Goal: Task Accomplishment & Management: Manage account settings

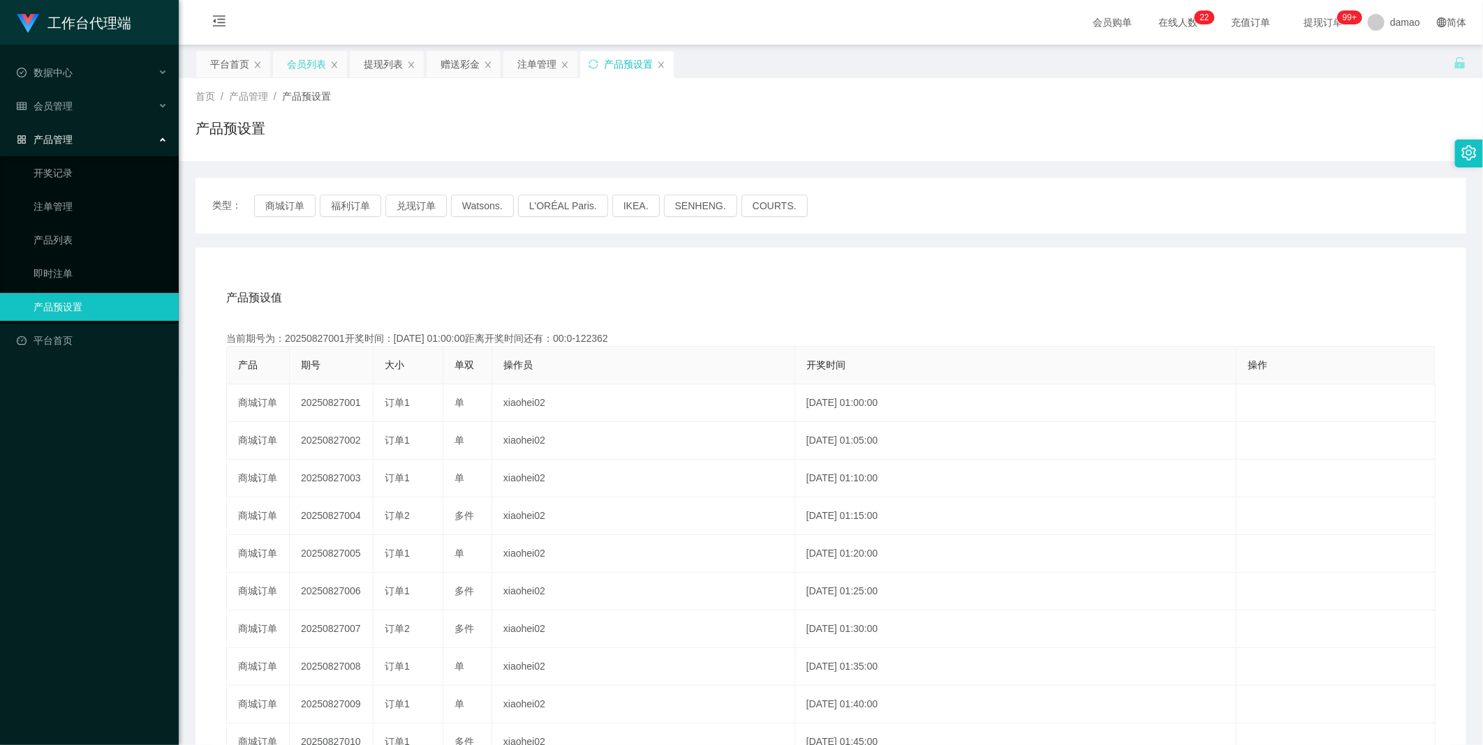
click at [297, 59] on div "会员列表" at bounding box center [306, 64] width 39 height 27
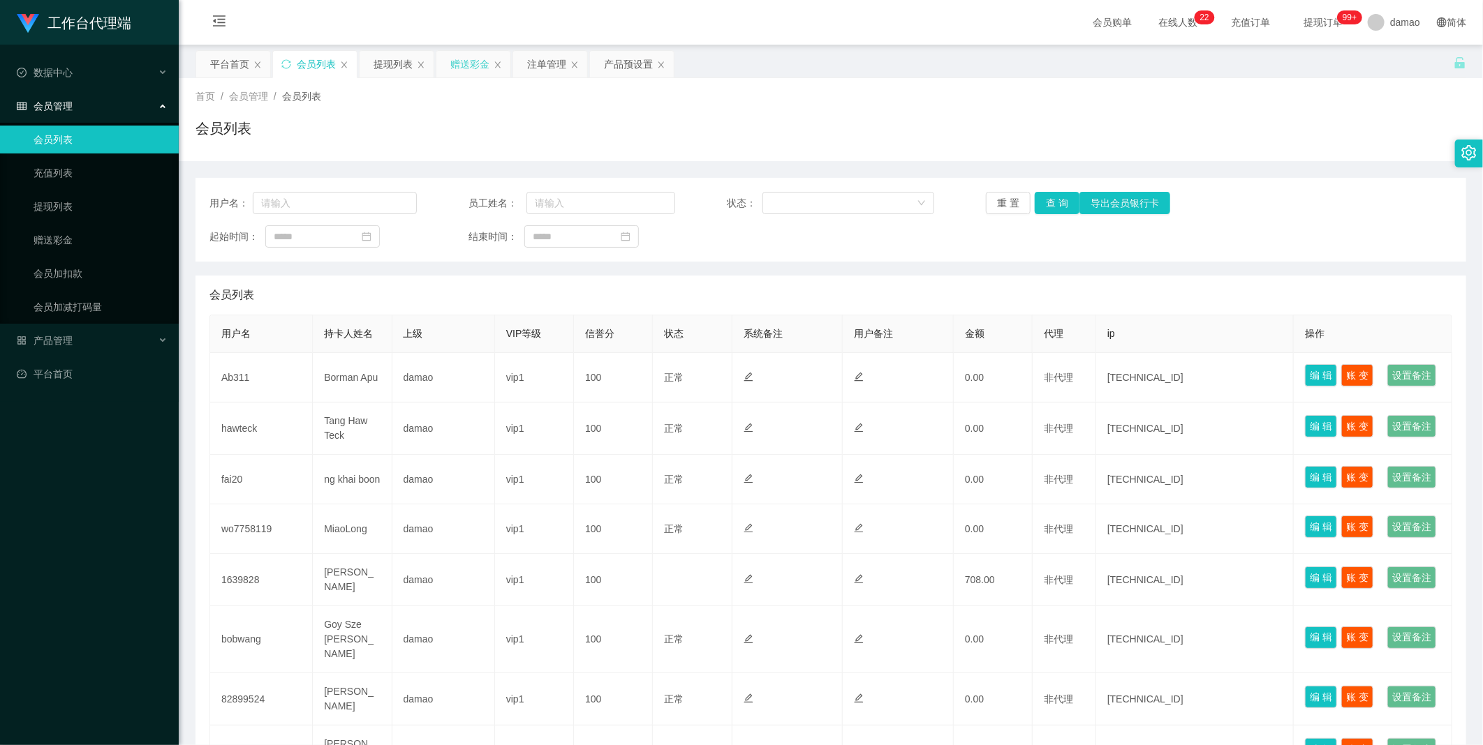
click at [468, 66] on div "赠送彩金" at bounding box center [469, 64] width 39 height 27
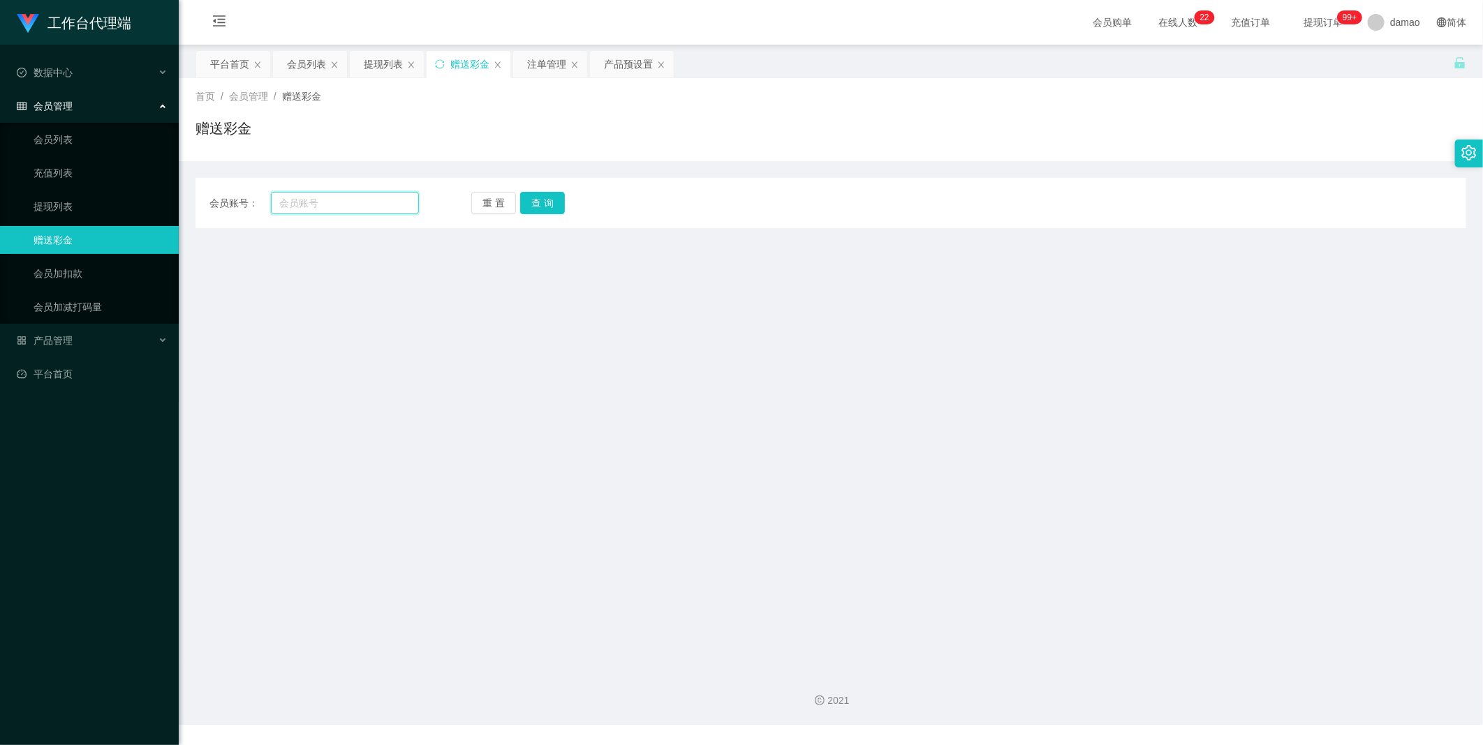
click at [354, 207] on input "text" at bounding box center [345, 203] width 148 height 22
paste input "wo7758119"
type input "wo7758119"
click at [475, 199] on button "查 询" at bounding box center [542, 203] width 45 height 22
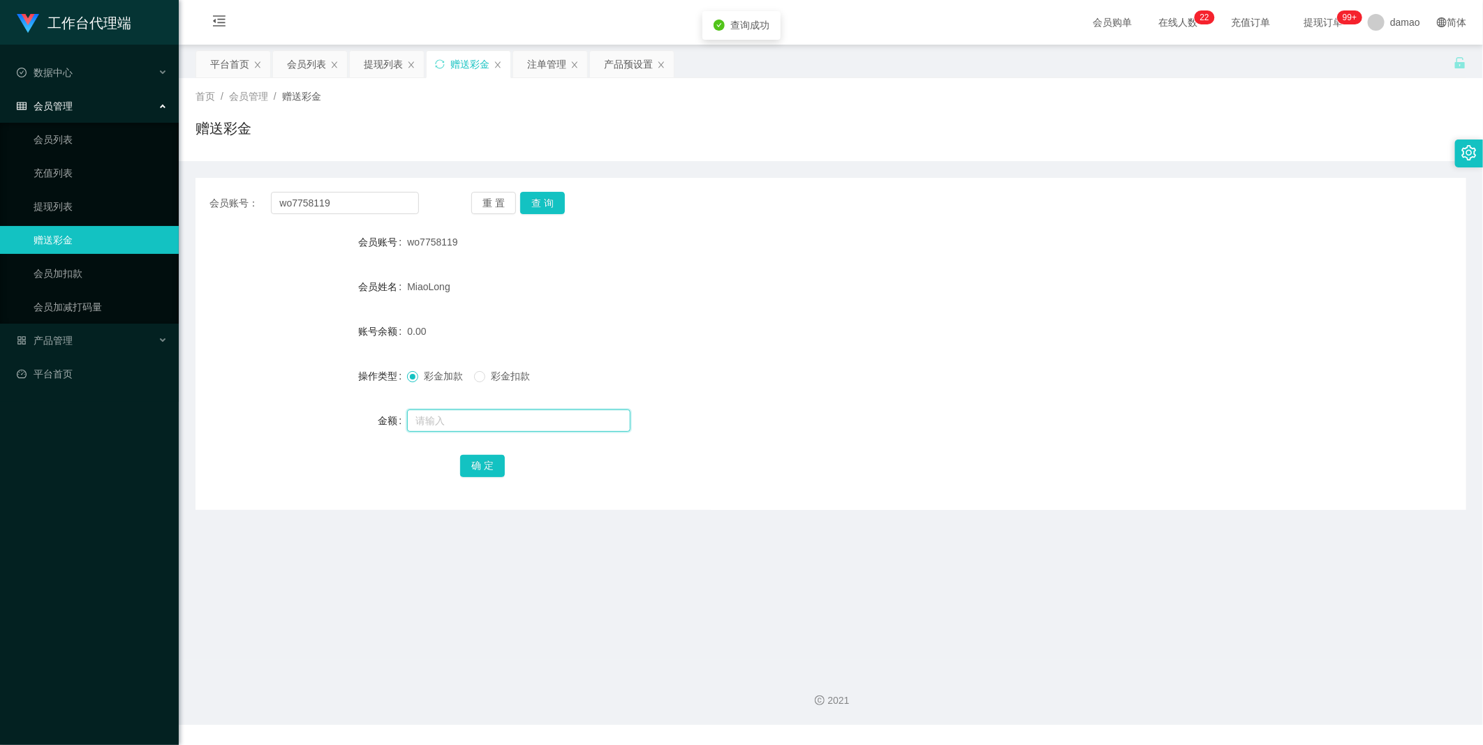
click at [448, 376] on input "text" at bounding box center [518, 421] width 223 height 22
type input "3000"
click at [475, 376] on button "确 定" at bounding box center [482, 466] width 45 height 22
click at [309, 59] on div "会员列表" at bounding box center [306, 64] width 39 height 27
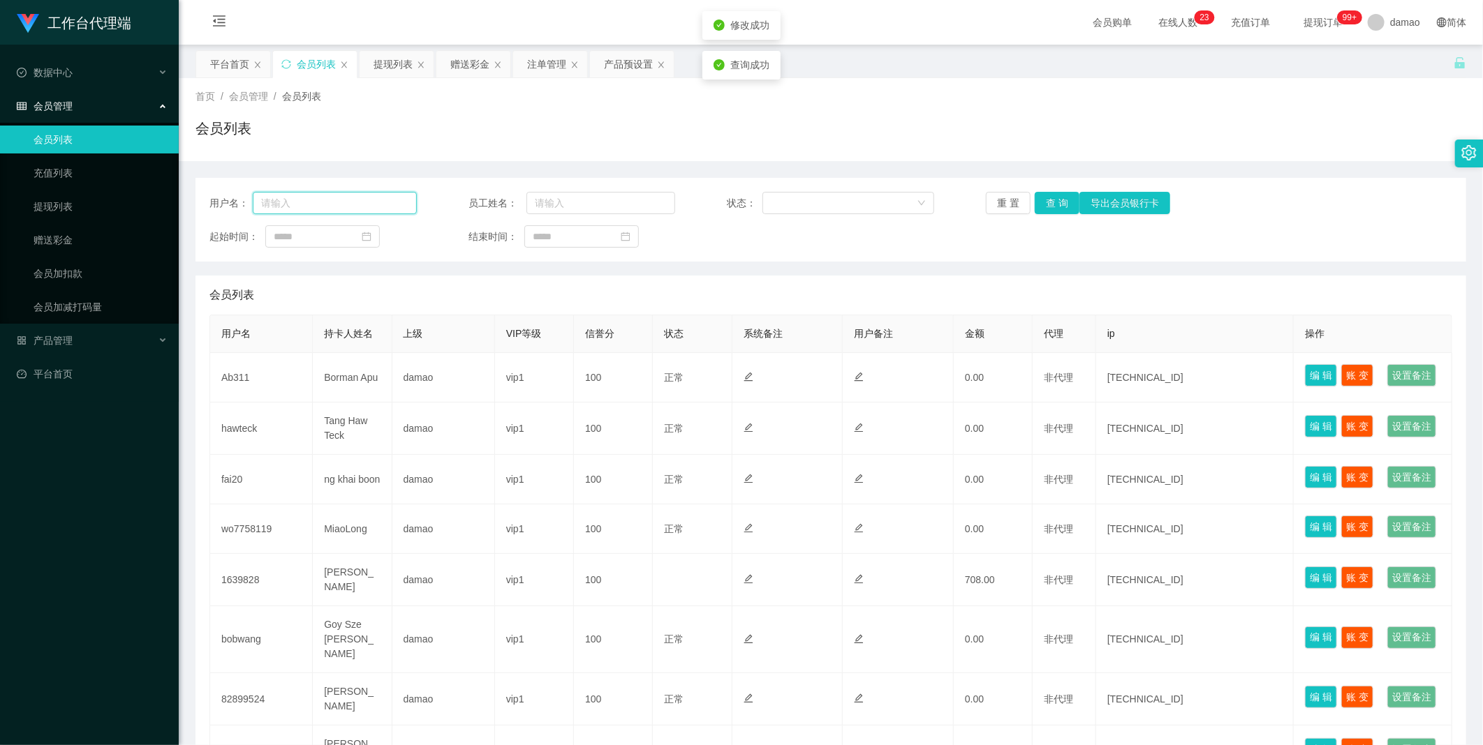
click at [341, 197] on input "text" at bounding box center [335, 203] width 164 height 22
paste input "wo7758119"
type input "wo7758119"
click at [475, 192] on button "查 询" at bounding box center [1056, 203] width 45 height 22
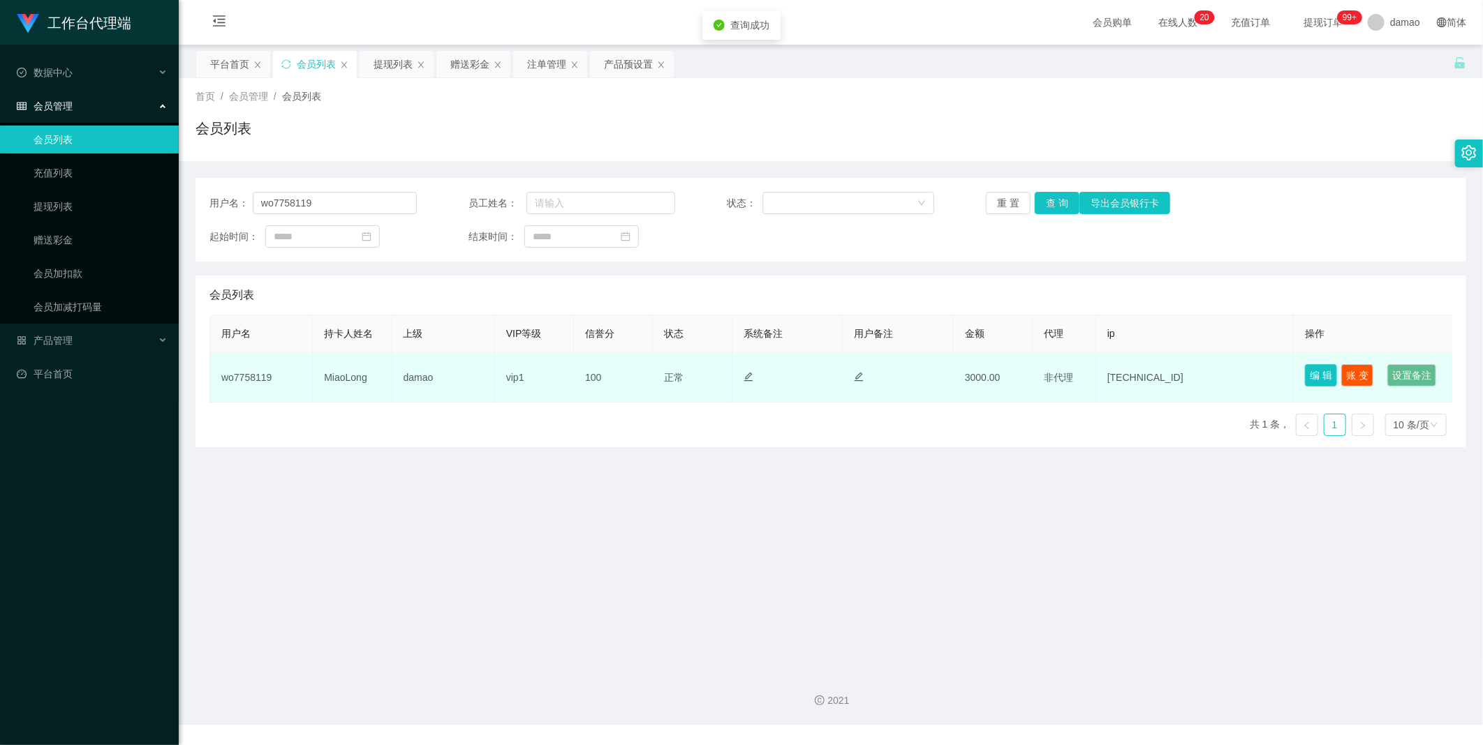
click at [475, 373] on button "编 辑" at bounding box center [1321, 375] width 32 height 22
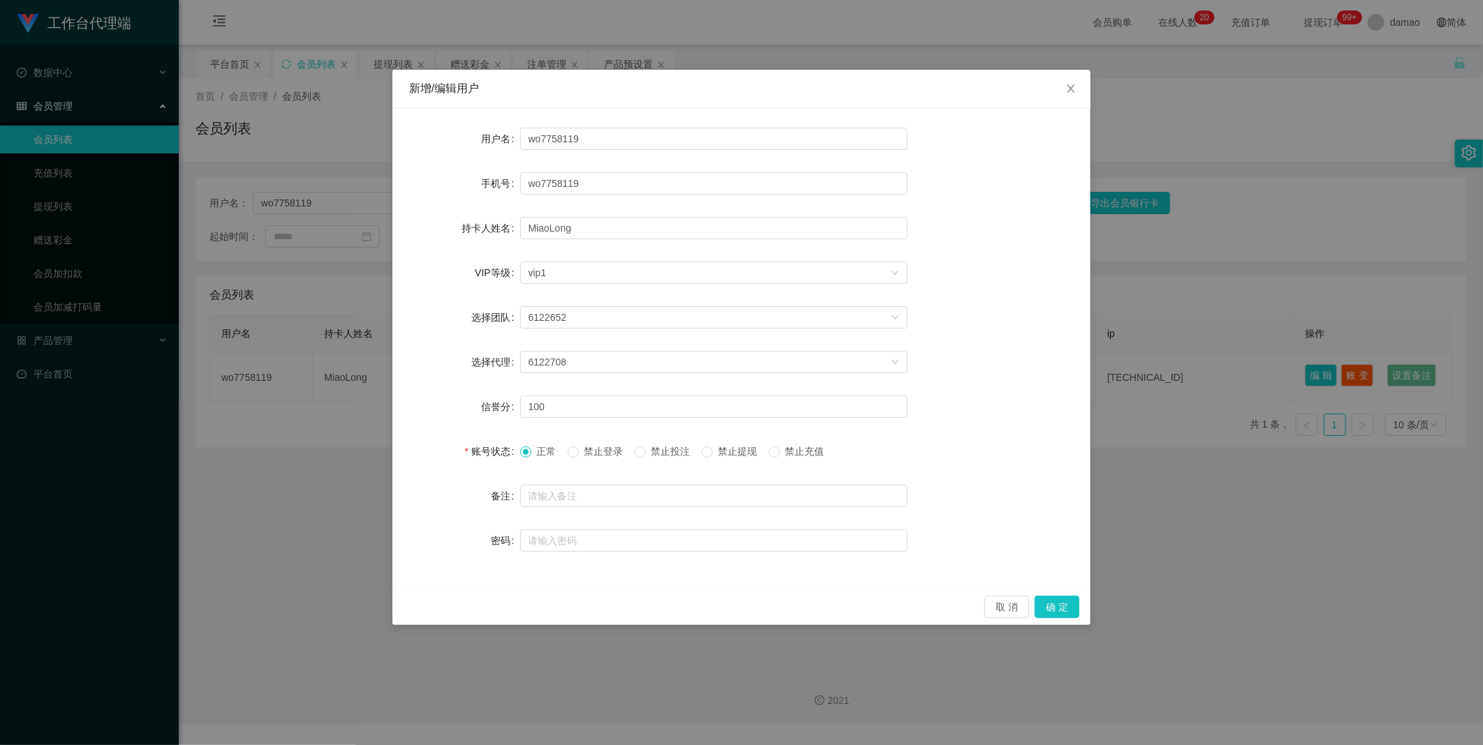
click at [475, 376] on span "禁止提现" at bounding box center [738, 451] width 50 height 11
click at [475, 376] on button "确 定" at bounding box center [1056, 607] width 45 height 22
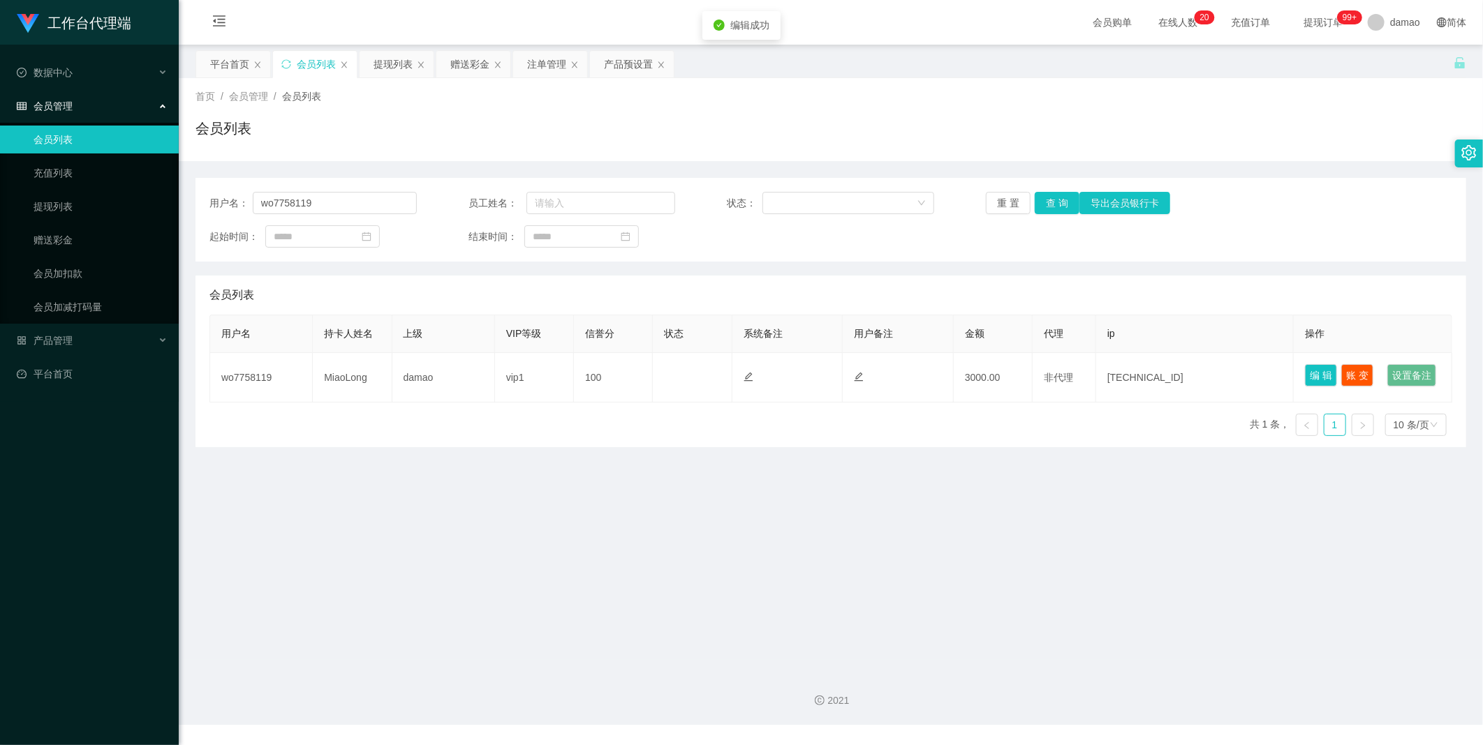
click at [475, 376] on main "关闭左侧 关闭右侧 关闭其它 刷新页面 平台首页 会员列表 提现列表 赠送彩金 注单管理 产品预设置 首页 / 会员管理 / 会员列表 / 会员列表 用户名：…" at bounding box center [831, 353] width 1304 height 616
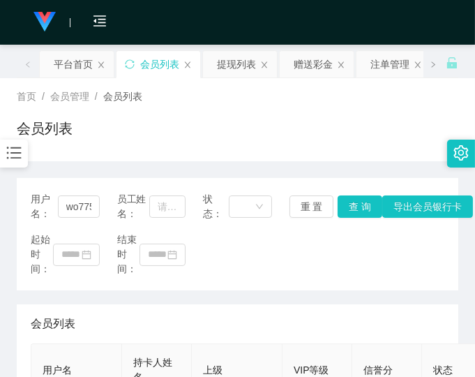
drag, startPoint x: 399, startPoint y: 274, endPoint x: 364, endPoint y: 247, distance: 43.8
click at [394, 268] on div "起始时间： 结束时间：" at bounding box center [238, 254] width 414 height 44
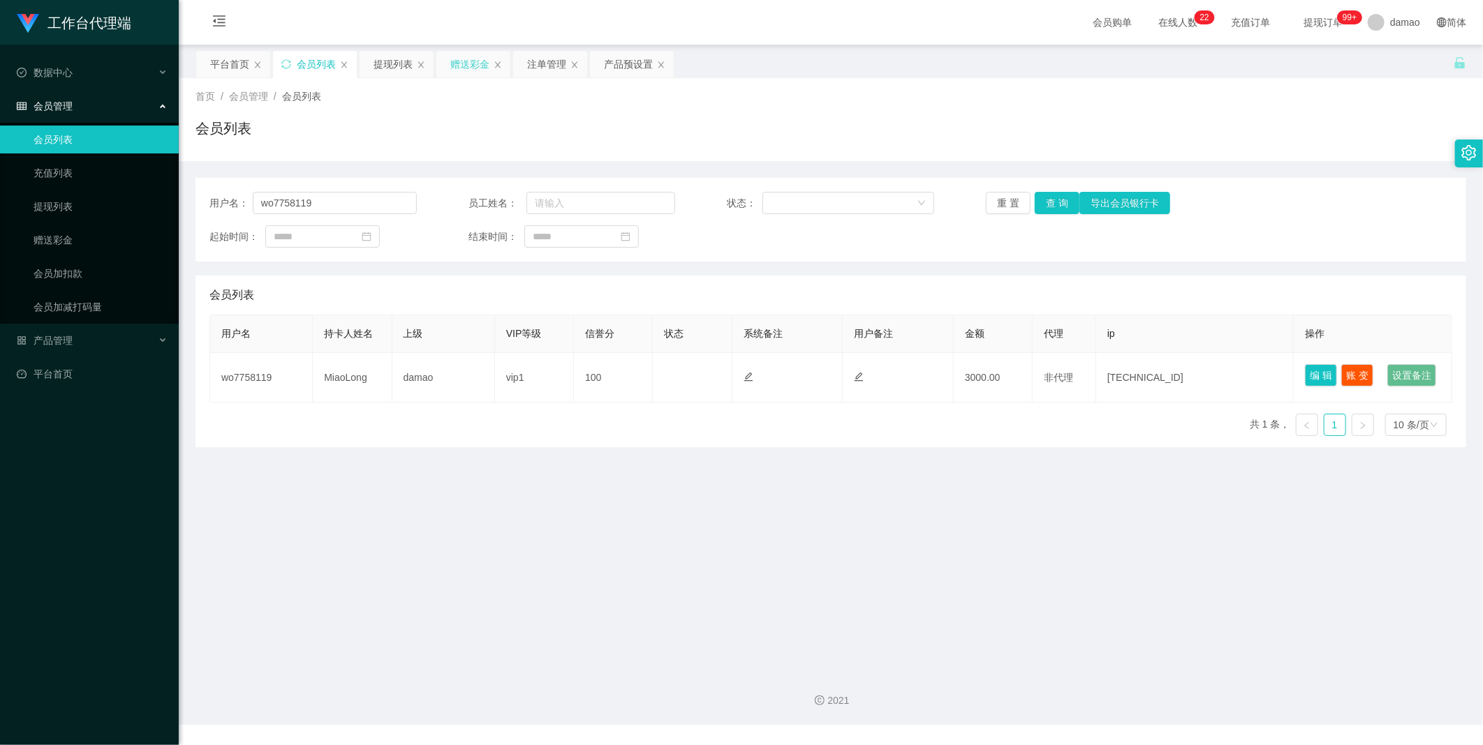
click at [454, 60] on div "赠送彩金" at bounding box center [469, 64] width 39 height 27
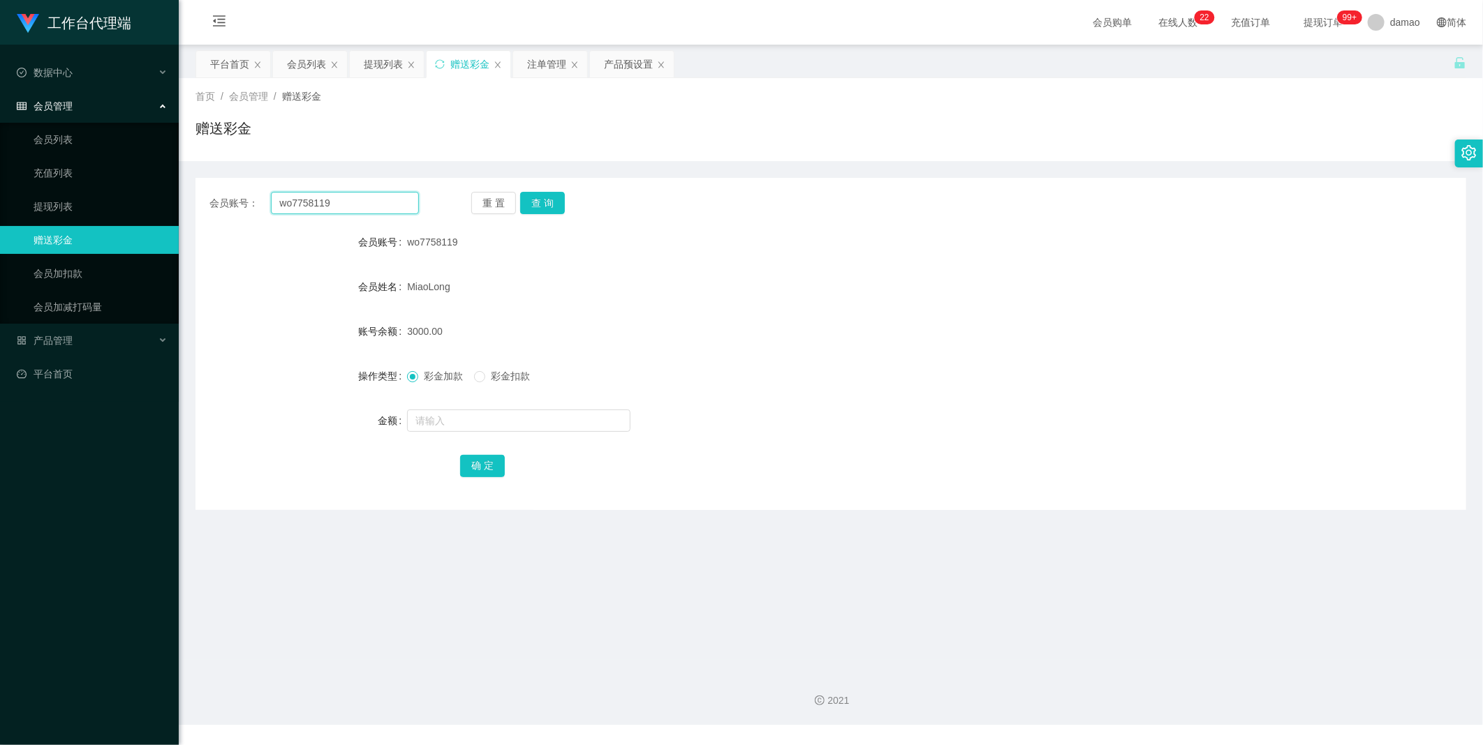
drag, startPoint x: 355, startPoint y: 199, endPoint x: 126, endPoint y: 154, distance: 232.7
click at [127, 154] on section "工作台代理端 数据中心 会员管理 会员列表 充值列表 提现列表 赠送彩金 会员加扣款 会员加减打码量 产品管理 平台首页 保存配置 重置配置 整体风格设置 主…" at bounding box center [741, 362] width 1483 height 725
paste input "fai20"
type input "fai20"
click at [475, 198] on button "查 询" at bounding box center [542, 203] width 45 height 22
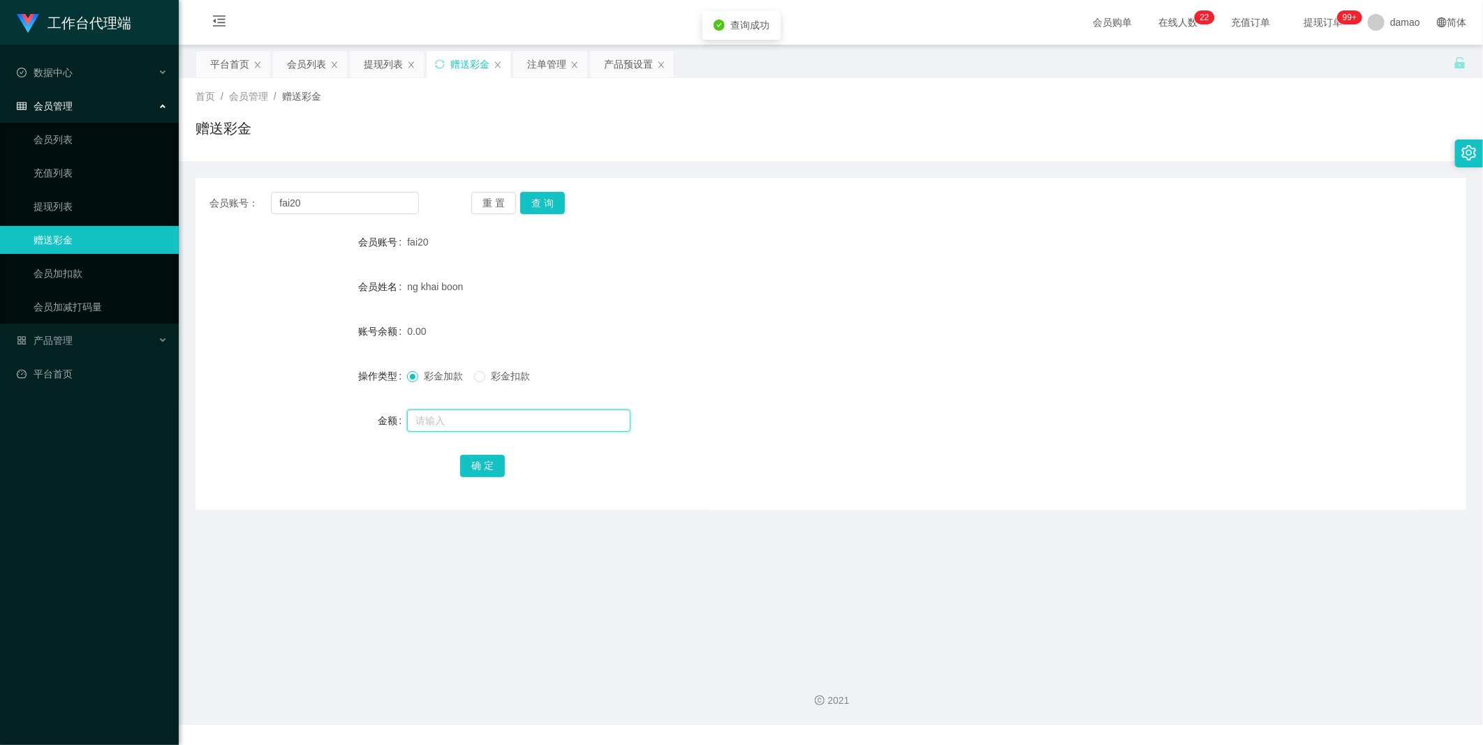
click at [450, 376] on input "text" at bounding box center [518, 421] width 223 height 22
type input "5000"
click at [475, 376] on button "确 定" at bounding box center [482, 466] width 45 height 22
click at [302, 65] on div "会员列表" at bounding box center [306, 64] width 39 height 27
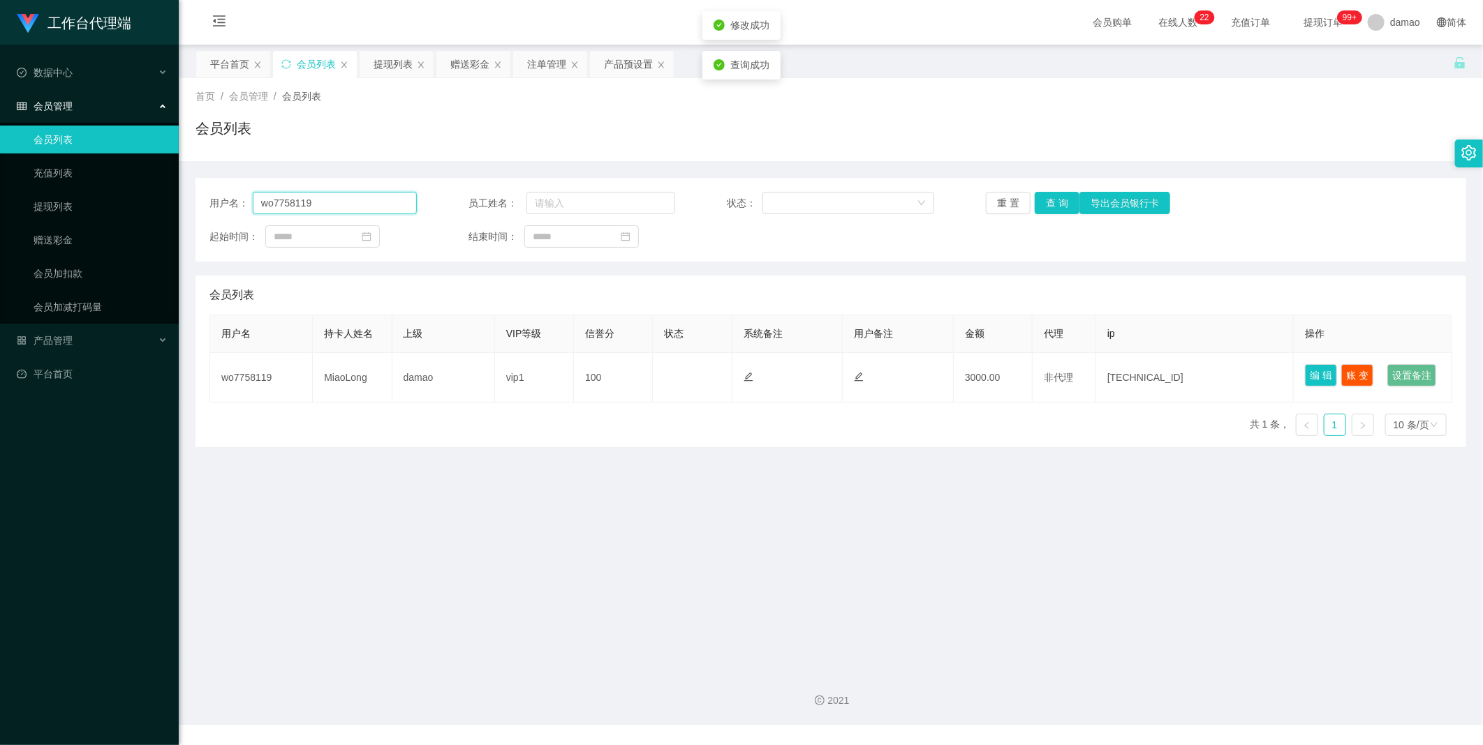
drag, startPoint x: 364, startPoint y: 202, endPoint x: 127, endPoint y: 150, distance: 242.3
click at [129, 151] on section "工作台代理端 数据中心 会员管理 会员列表 充值列表 提现列表 赠送彩金 会员加扣款 会员加减打码量 产品管理 平台首页 保存配置 重置配置 整体风格设置 主…" at bounding box center [741, 362] width 1483 height 725
paste input "fai20"
type input "fai20"
click at [475, 196] on button "查 询" at bounding box center [1056, 203] width 45 height 22
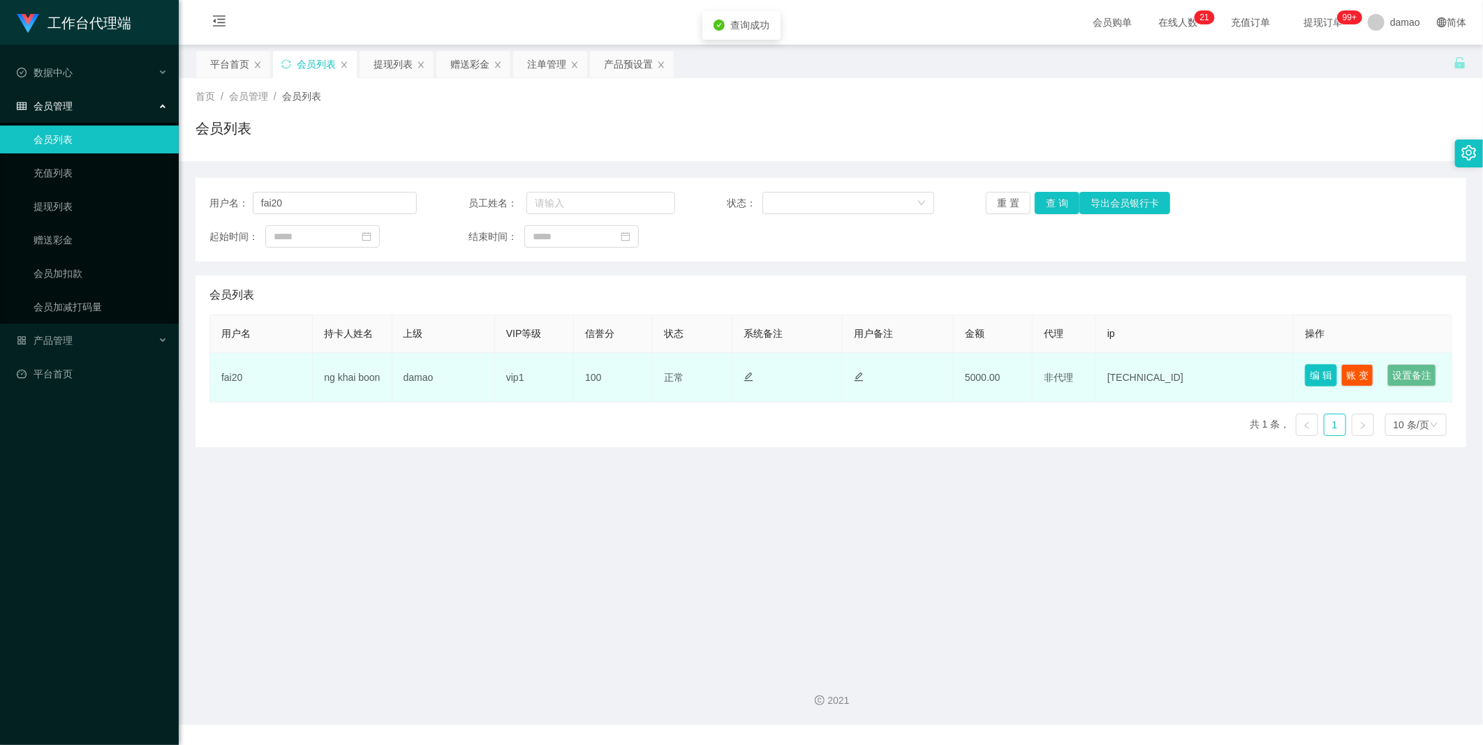
click at [475, 374] on button "编 辑" at bounding box center [1321, 375] width 32 height 22
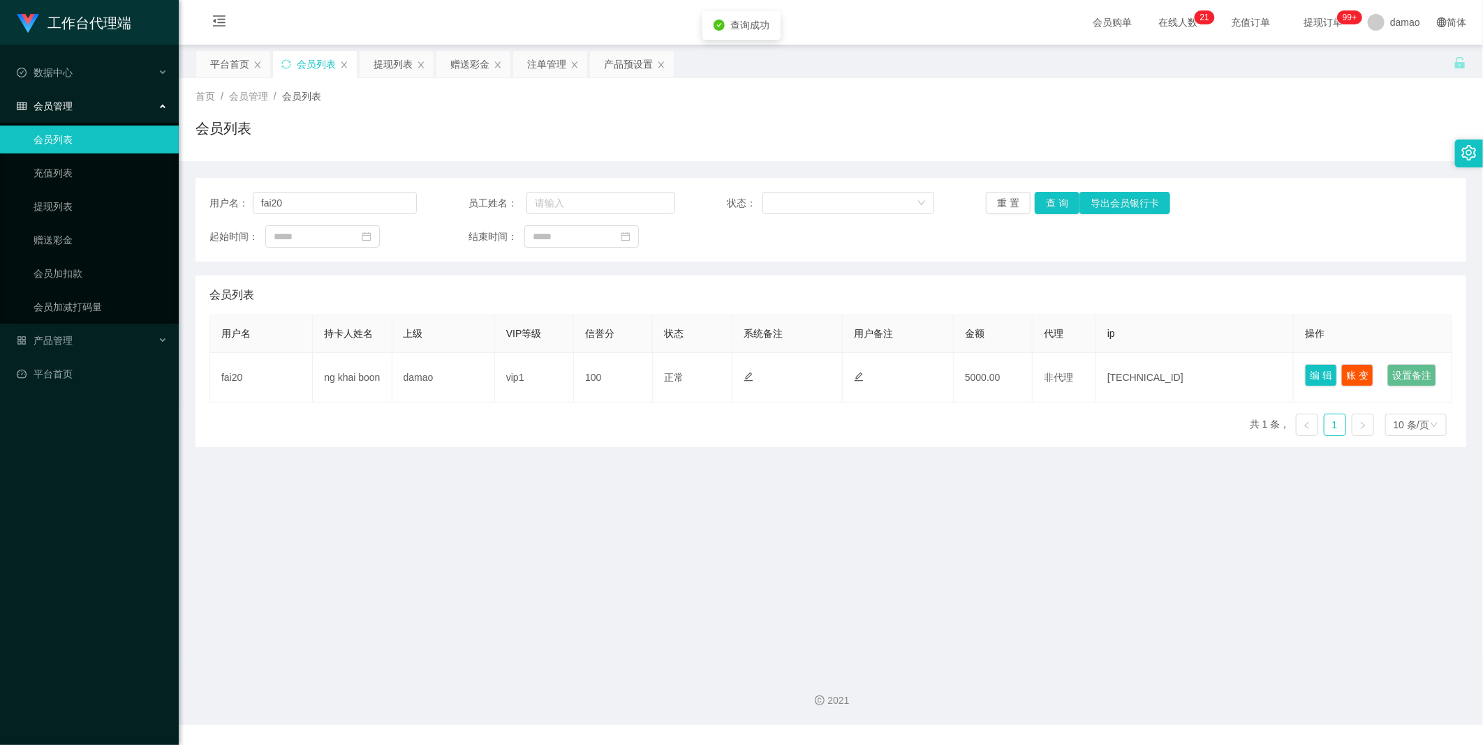
type input "fai20"
type input "ng khai boon"
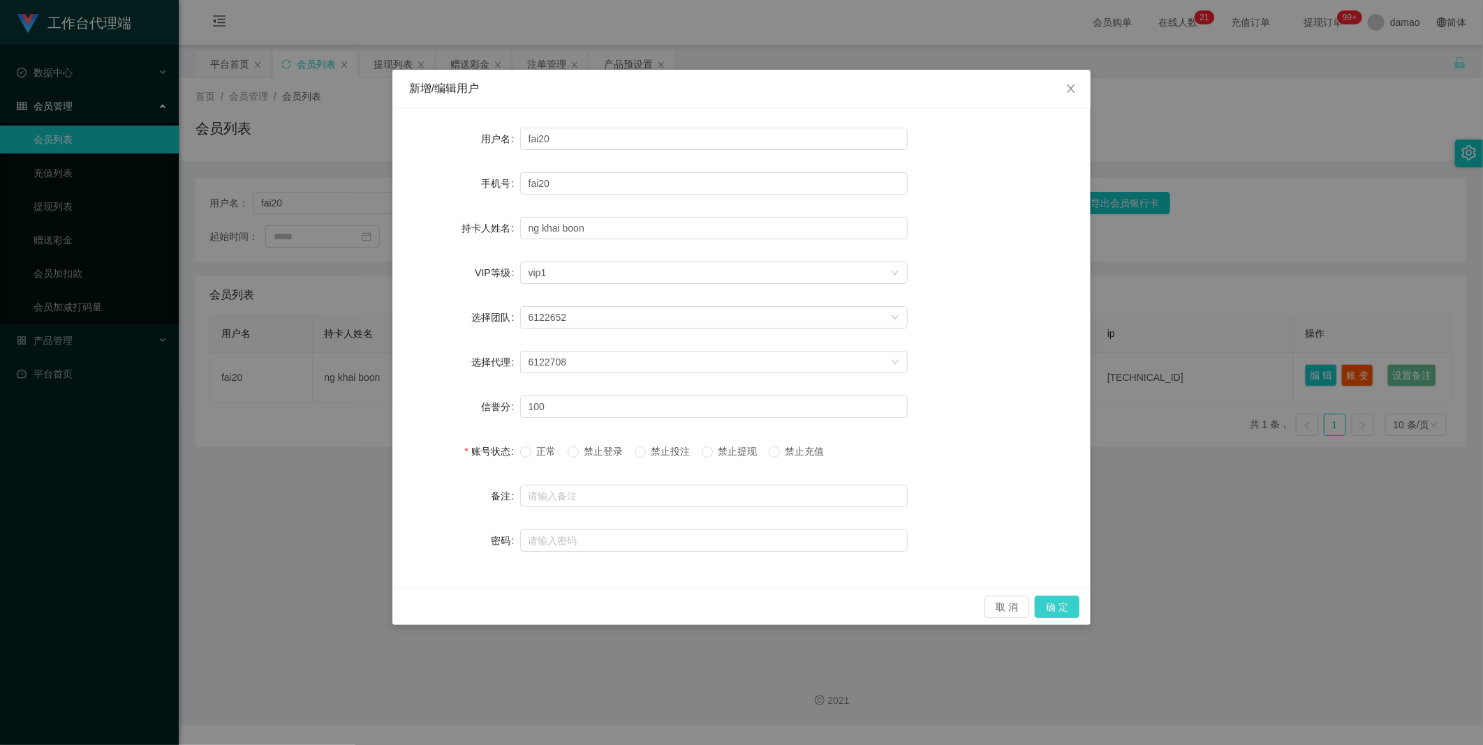
click at [475, 376] on button "确 定" at bounding box center [1056, 607] width 45 height 22
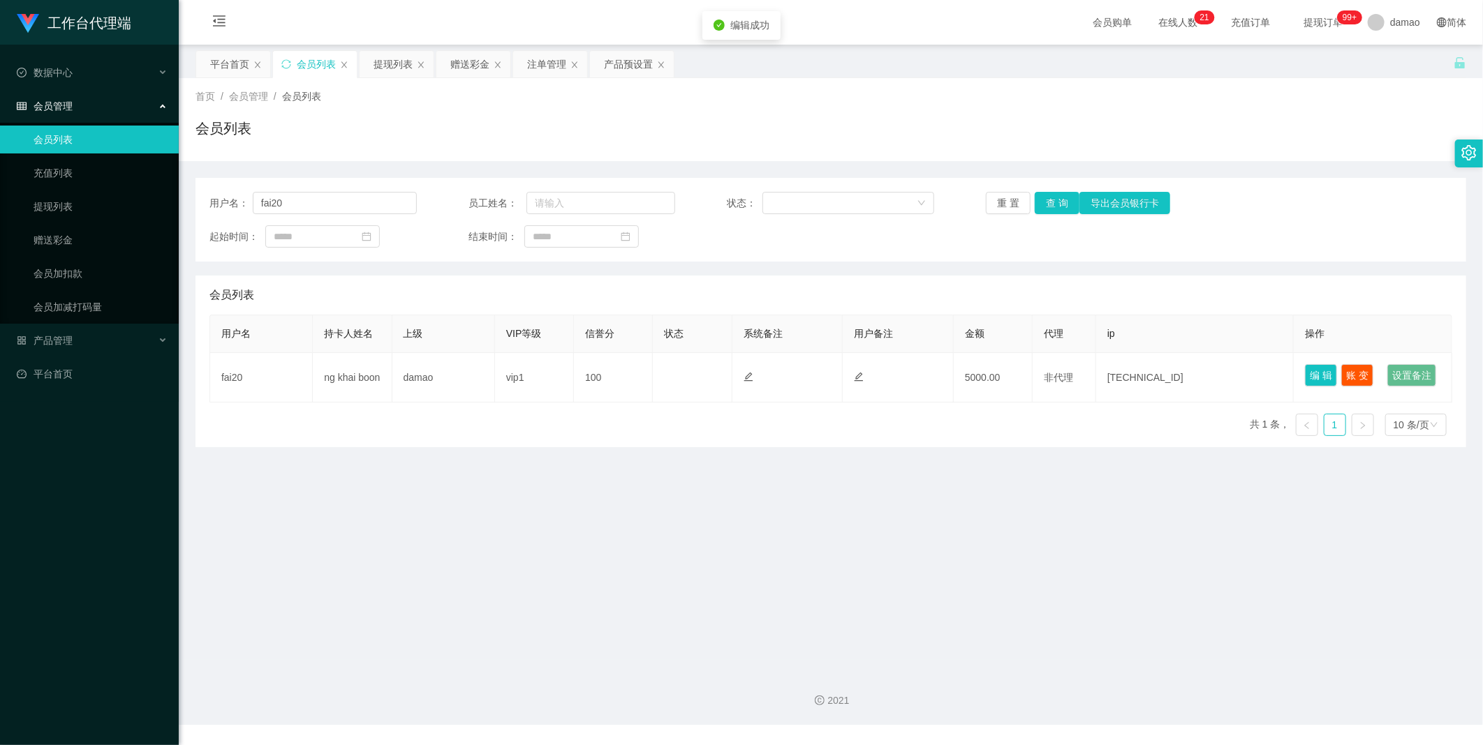
drag, startPoint x: 886, startPoint y: 527, endPoint x: 936, endPoint y: 503, distance: 55.3
click at [475, 376] on main "关闭左侧 关闭右侧 关闭其它 刷新页面 平台首页 会员列表 提现列表 赠送彩金 注单管理 产品预设置 首页 / 会员管理 / 会员列表 / 会员列表 用户名：…" at bounding box center [831, 353] width 1304 height 616
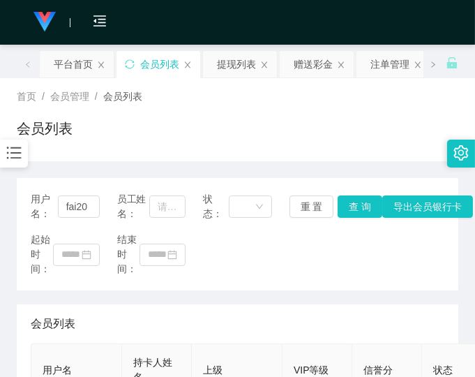
click at [405, 118] on div "会员列表" at bounding box center [238, 134] width 442 height 32
click at [410, 262] on div "起始时间： 结束时间：" at bounding box center [238, 254] width 414 height 44
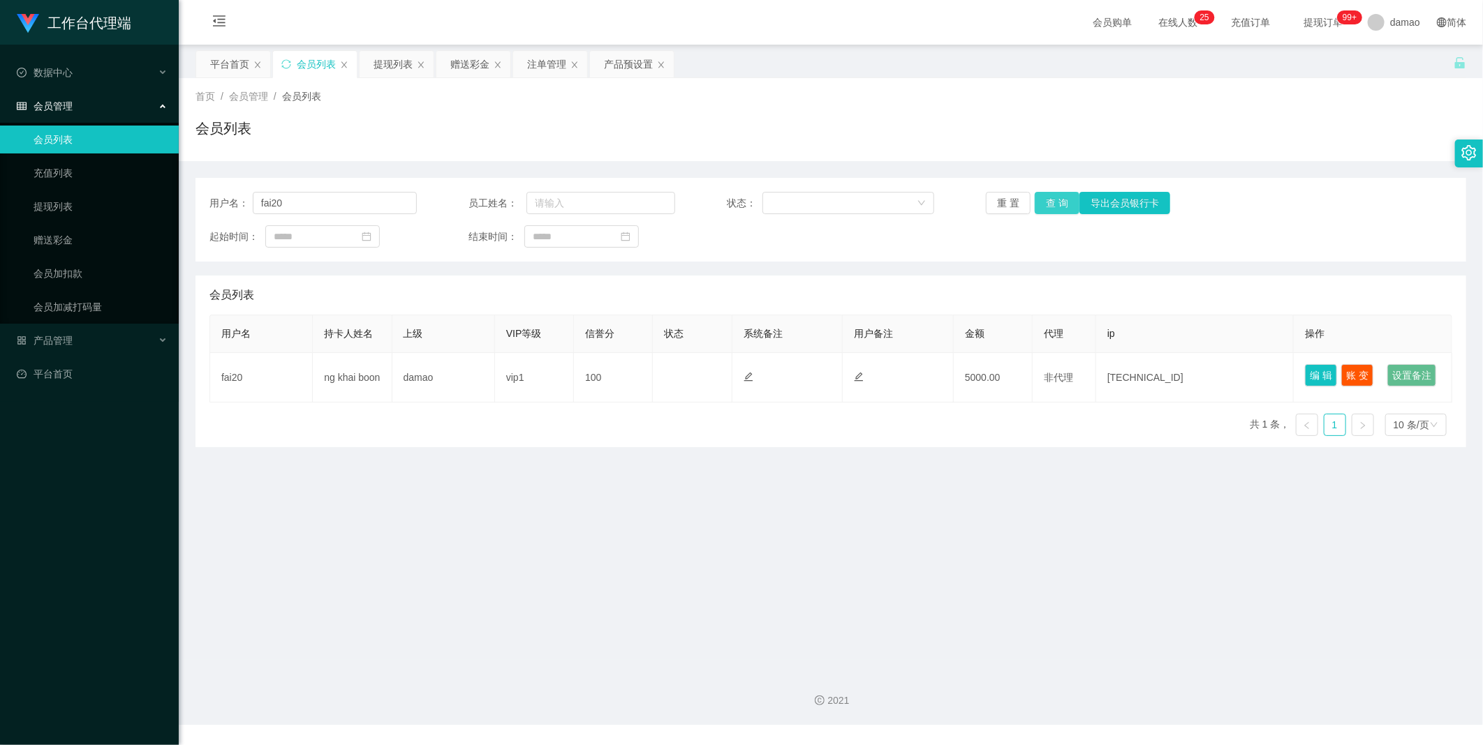
click at [475, 205] on button "查 询" at bounding box center [1056, 203] width 45 height 22
drag, startPoint x: 286, startPoint y: 201, endPoint x: 128, endPoint y: 175, distance: 159.8
click at [96, 165] on section "工作台代理端 数据中心 会员管理 会员列表 充值列表 提现列表 赠送彩金 会员加扣款 会员加减打码量 产品管理 平台首页 保存配置 重置配置 整体风格设置 主…" at bounding box center [741, 362] width 1483 height 725
click at [475, 200] on button "查 询" at bounding box center [1056, 203] width 45 height 22
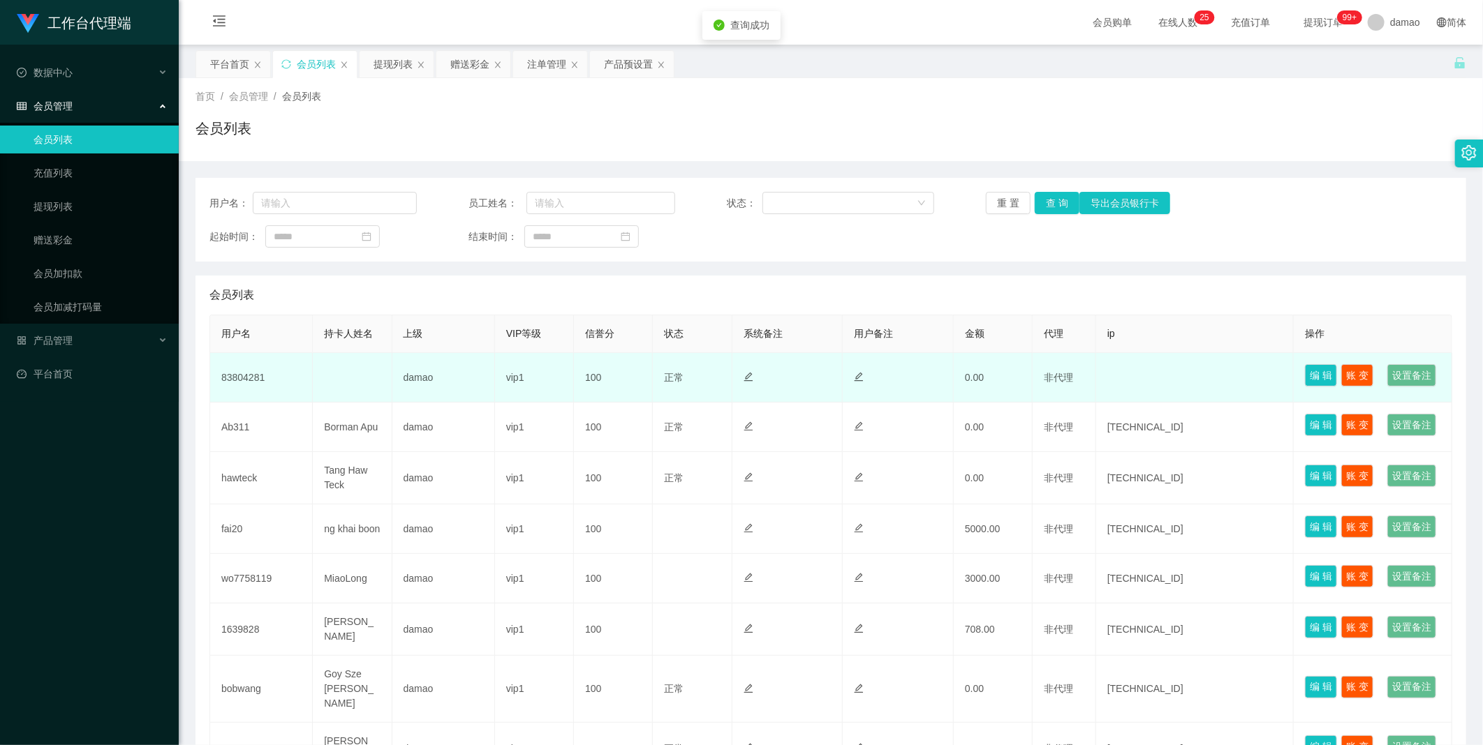
click at [247, 376] on td "83804281" at bounding box center [261, 378] width 103 height 50
click at [248, 376] on td "83804281" at bounding box center [261, 378] width 103 height 50
copy td "83804281"
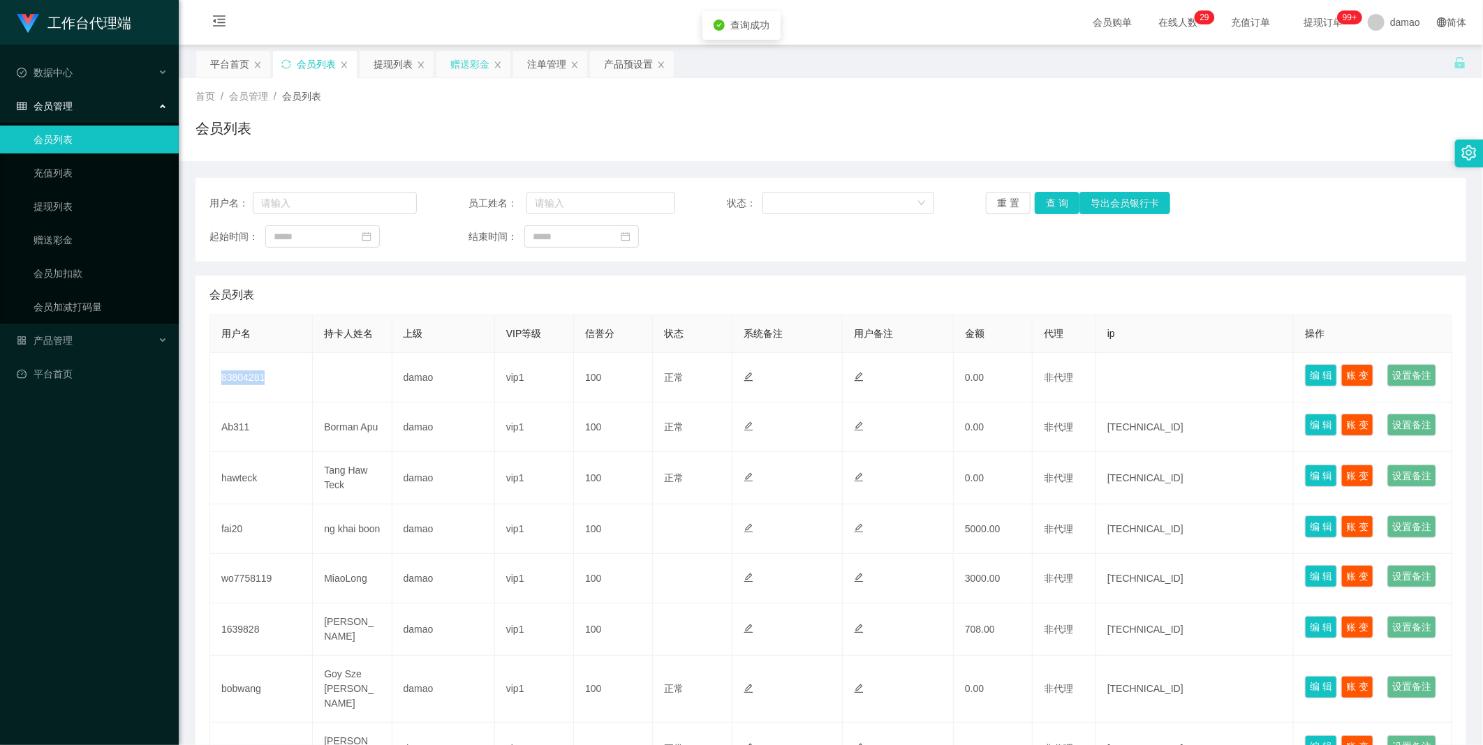
click at [458, 66] on div "赠送彩金" at bounding box center [469, 64] width 39 height 27
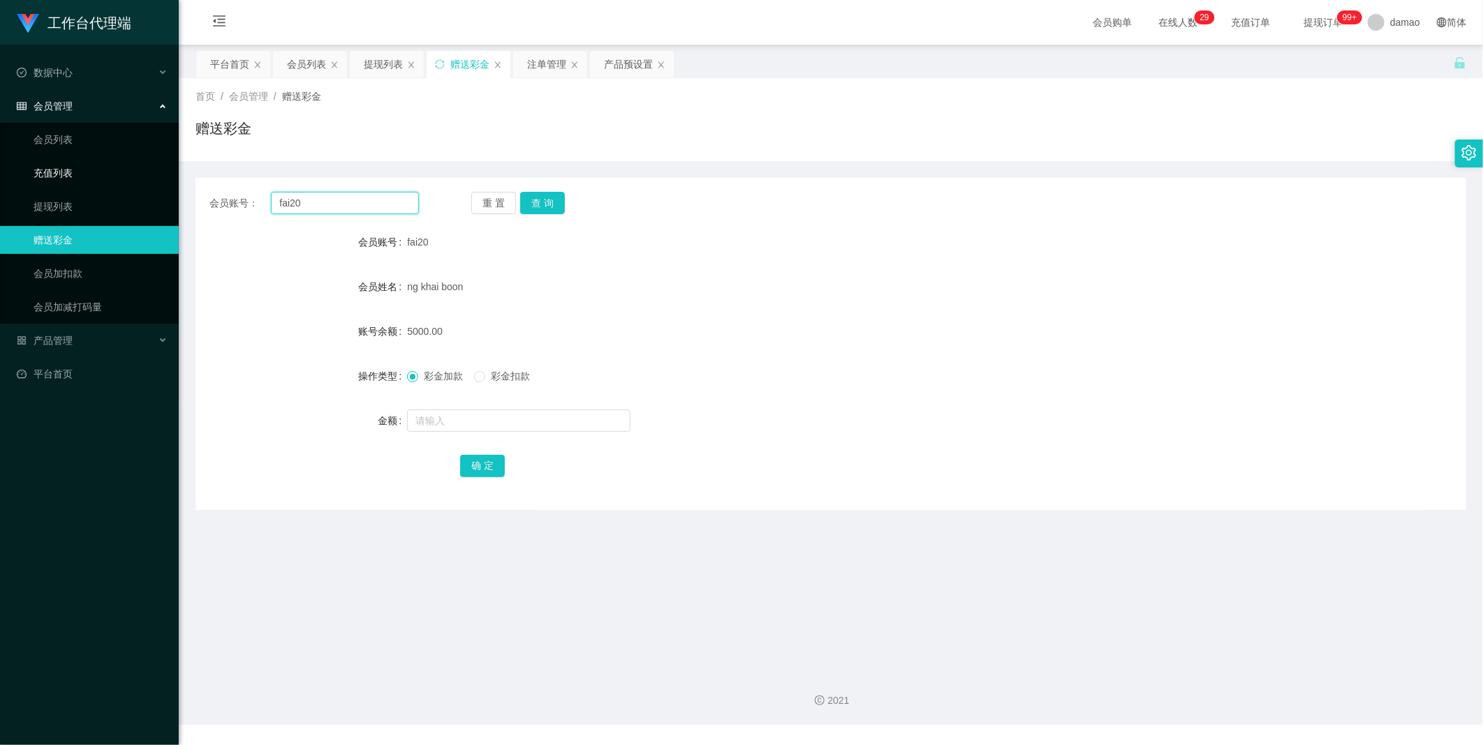
drag, startPoint x: 339, startPoint y: 206, endPoint x: 159, endPoint y: 182, distance: 181.6
click at [154, 183] on section "工作台代理端 数据中心 会员管理 会员列表 充值列表 提现列表 赠送彩金 会员加扣款 会员加减打码量 产品管理 平台首页 保存配置 重置配置 整体风格设置 主…" at bounding box center [741, 362] width 1483 height 725
paste input "83804281"
type input "83804281"
click at [475, 196] on button "查 询" at bounding box center [542, 203] width 45 height 22
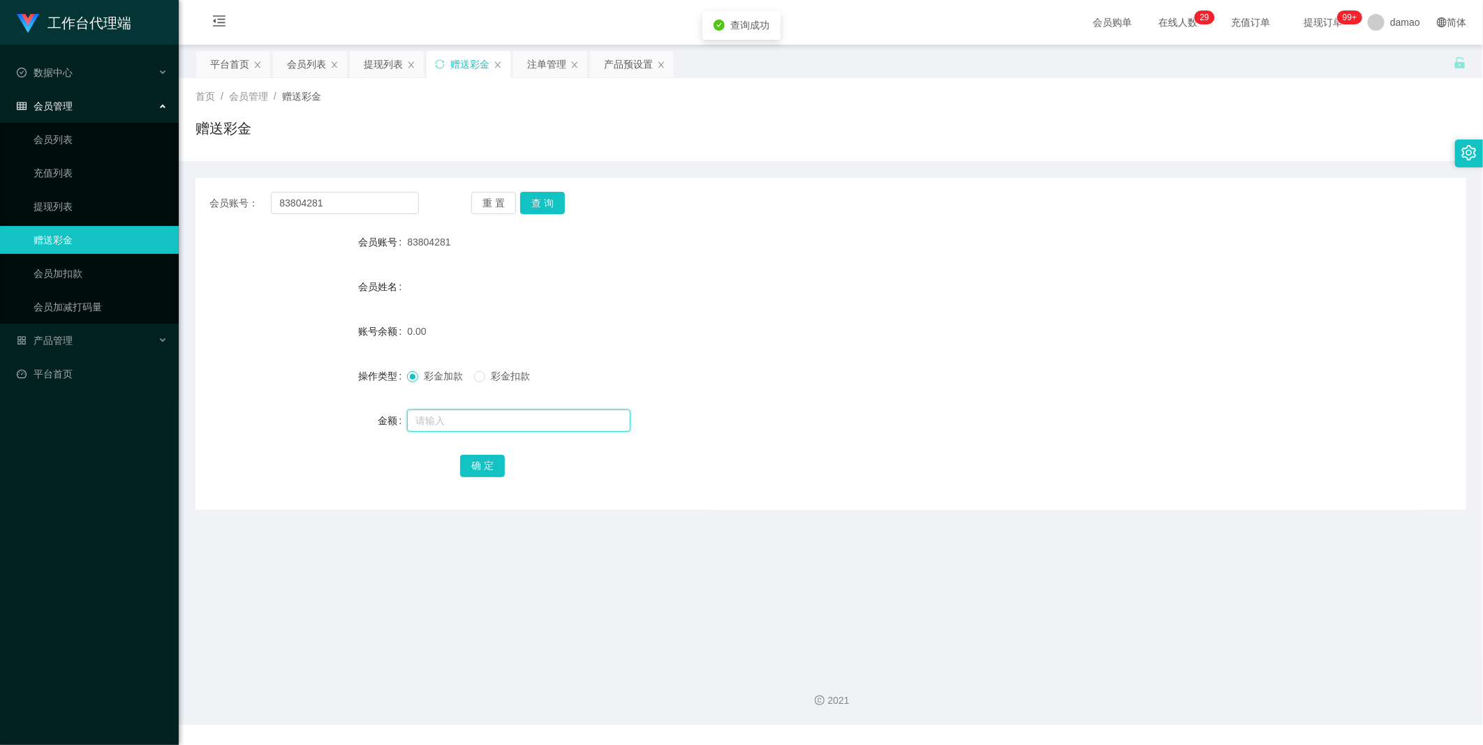
click at [470, 376] on input "text" at bounding box center [518, 421] width 223 height 22
type input "100"
drag, startPoint x: 487, startPoint y: 462, endPoint x: 498, endPoint y: 466, distance: 11.0
click at [475, 376] on button "确 定" at bounding box center [482, 466] width 45 height 22
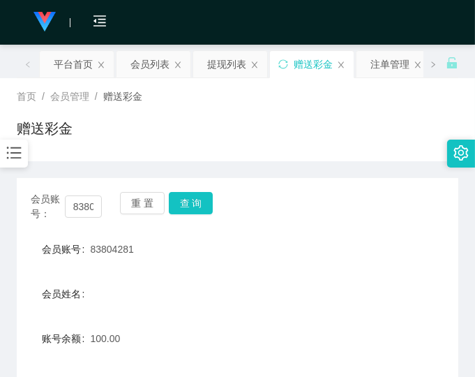
click at [405, 219] on div "会员账号： 83804281 重 置 查 询 会员账号 83804281 会员姓名 账号余额 100.00 操作类型 彩金加款 彩金扣款 金额 确 定" at bounding box center [238, 347] width 442 height 339
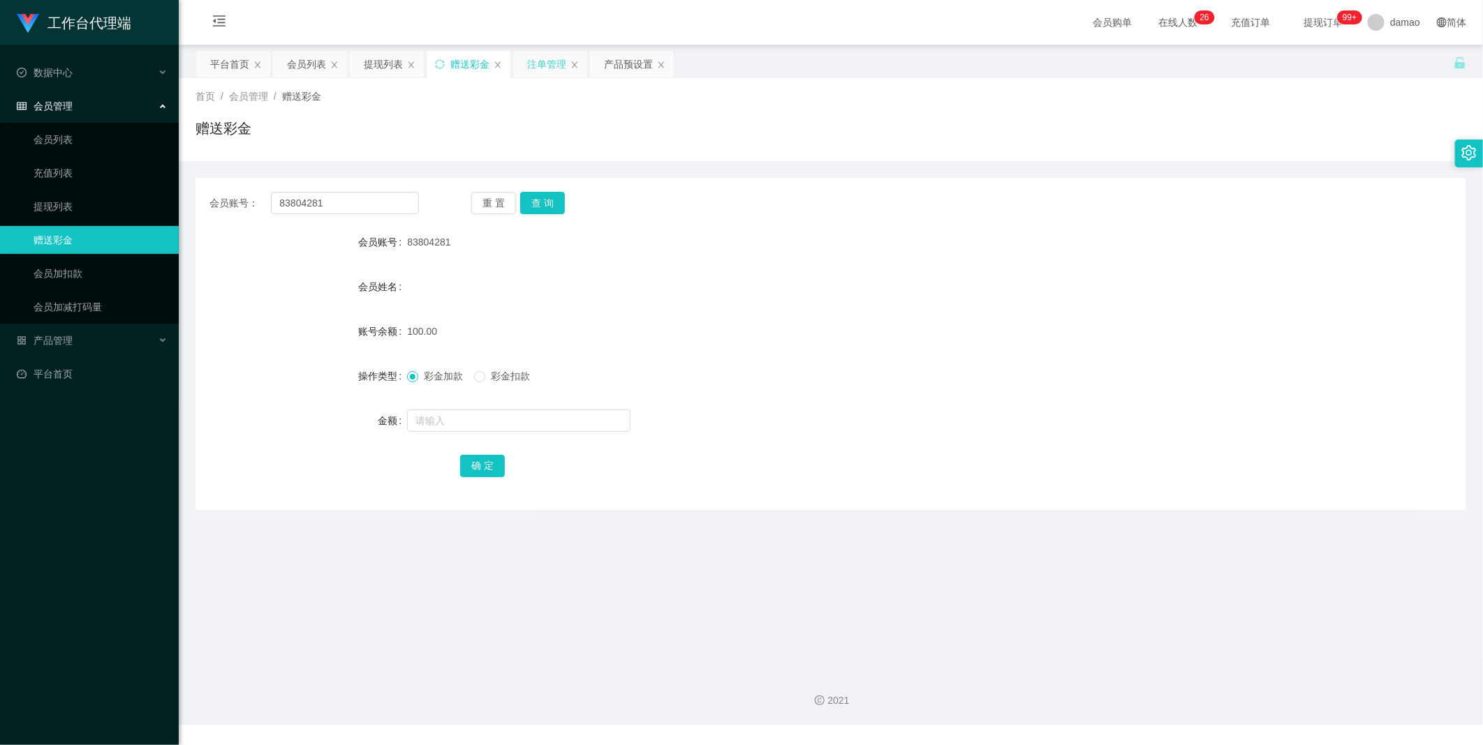
click at [475, 60] on div "注单管理" at bounding box center [546, 64] width 39 height 27
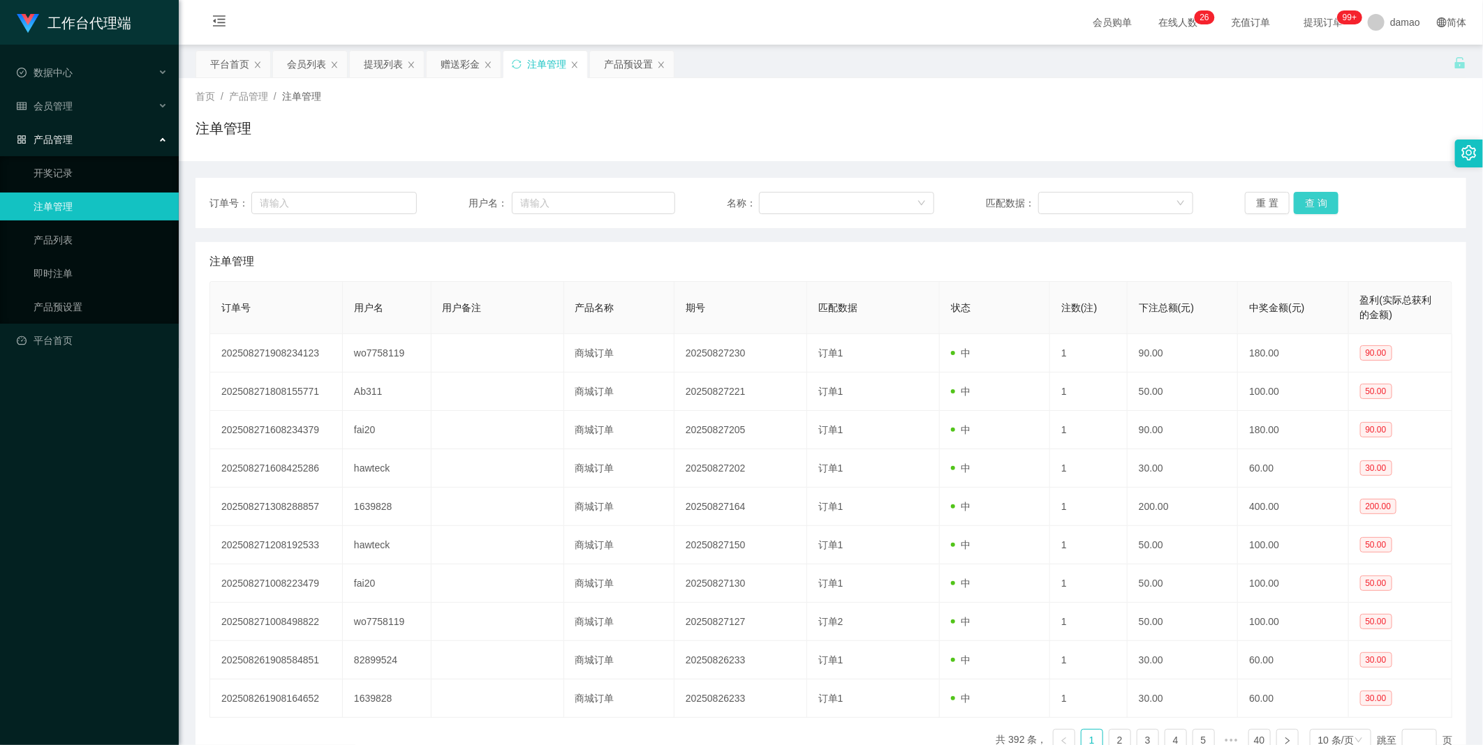
click at [475, 195] on button "查 询" at bounding box center [1315, 203] width 45 height 22
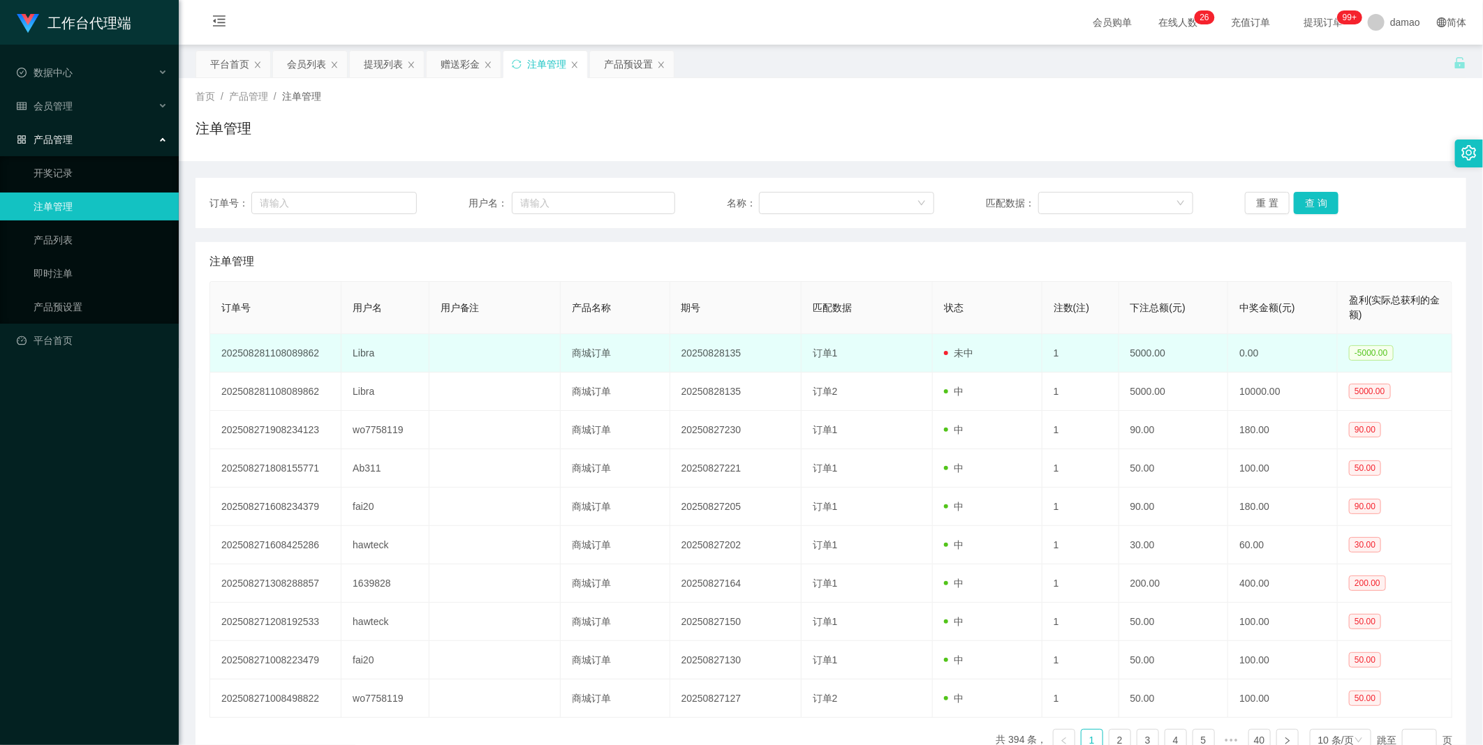
click at [364, 351] on td "Libra" at bounding box center [384, 353] width 87 height 38
click at [365, 350] on td "Libra" at bounding box center [384, 353] width 87 height 38
copy td "Libra"
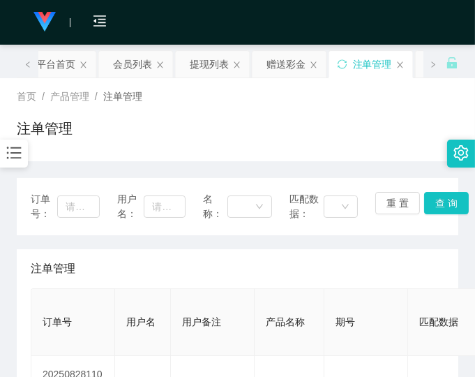
click at [400, 263] on div "注单管理" at bounding box center [238, 268] width 414 height 39
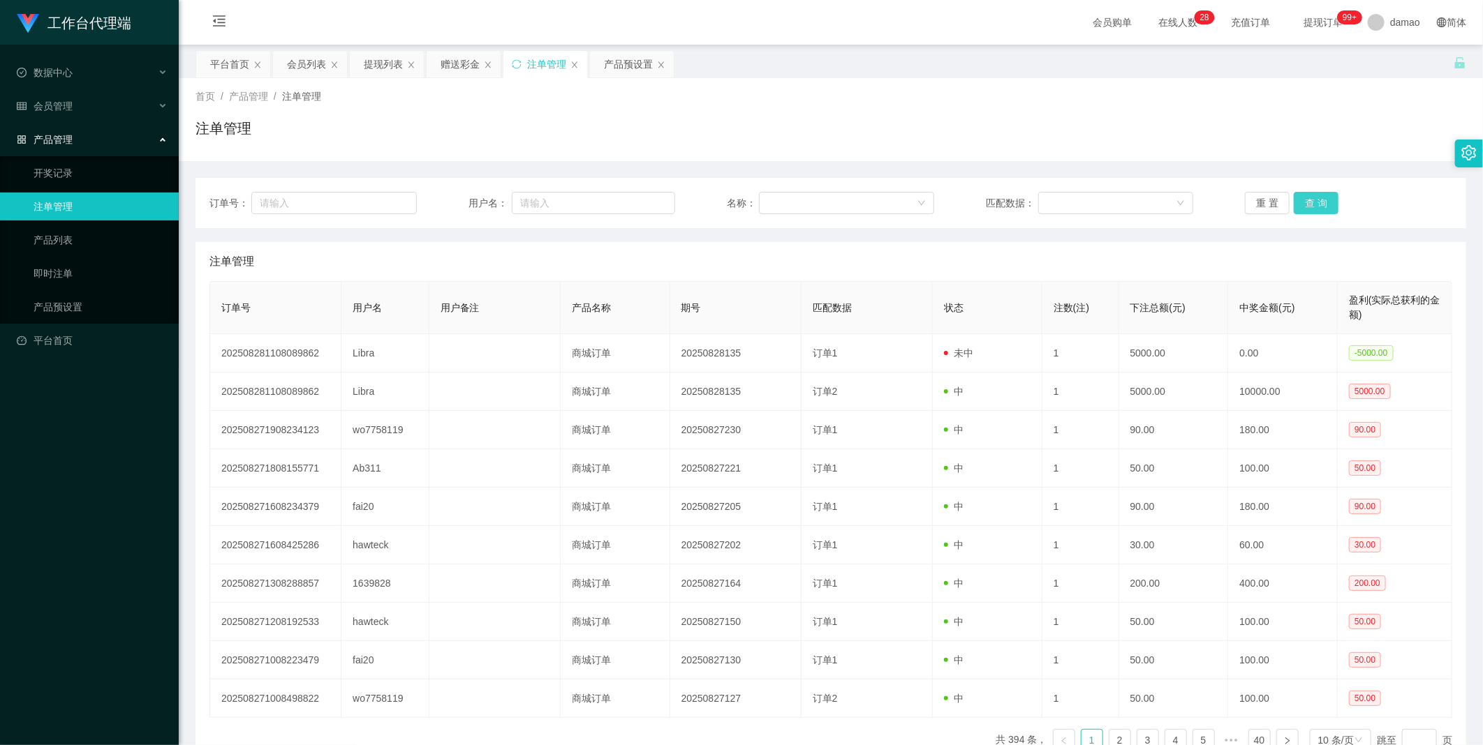
click at [475, 195] on button "查 询" at bounding box center [1315, 203] width 45 height 22
click at [475, 195] on div "重 置 查 询" at bounding box center [1348, 203] width 207 height 22
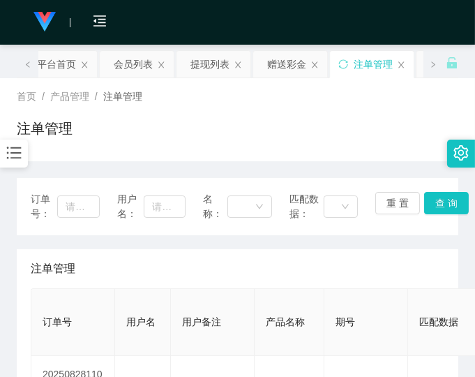
click at [407, 249] on div "注单管理" at bounding box center [238, 268] width 414 height 39
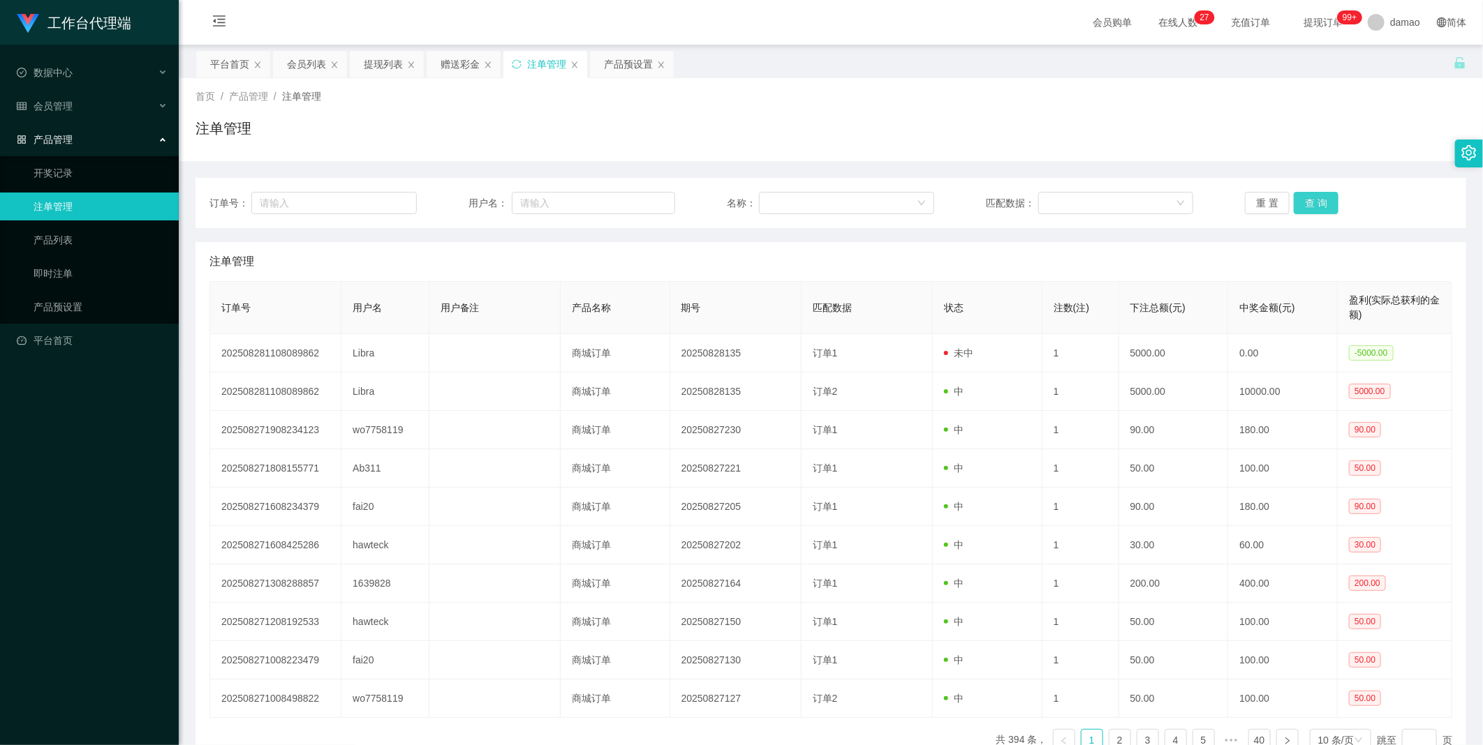
click at [475, 203] on button "查 询" at bounding box center [1315, 203] width 45 height 22
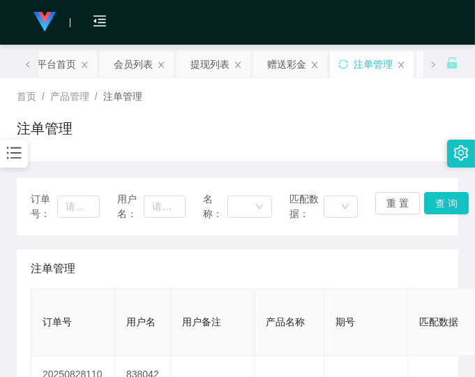
click at [417, 271] on div "注单管理" at bounding box center [238, 268] width 414 height 39
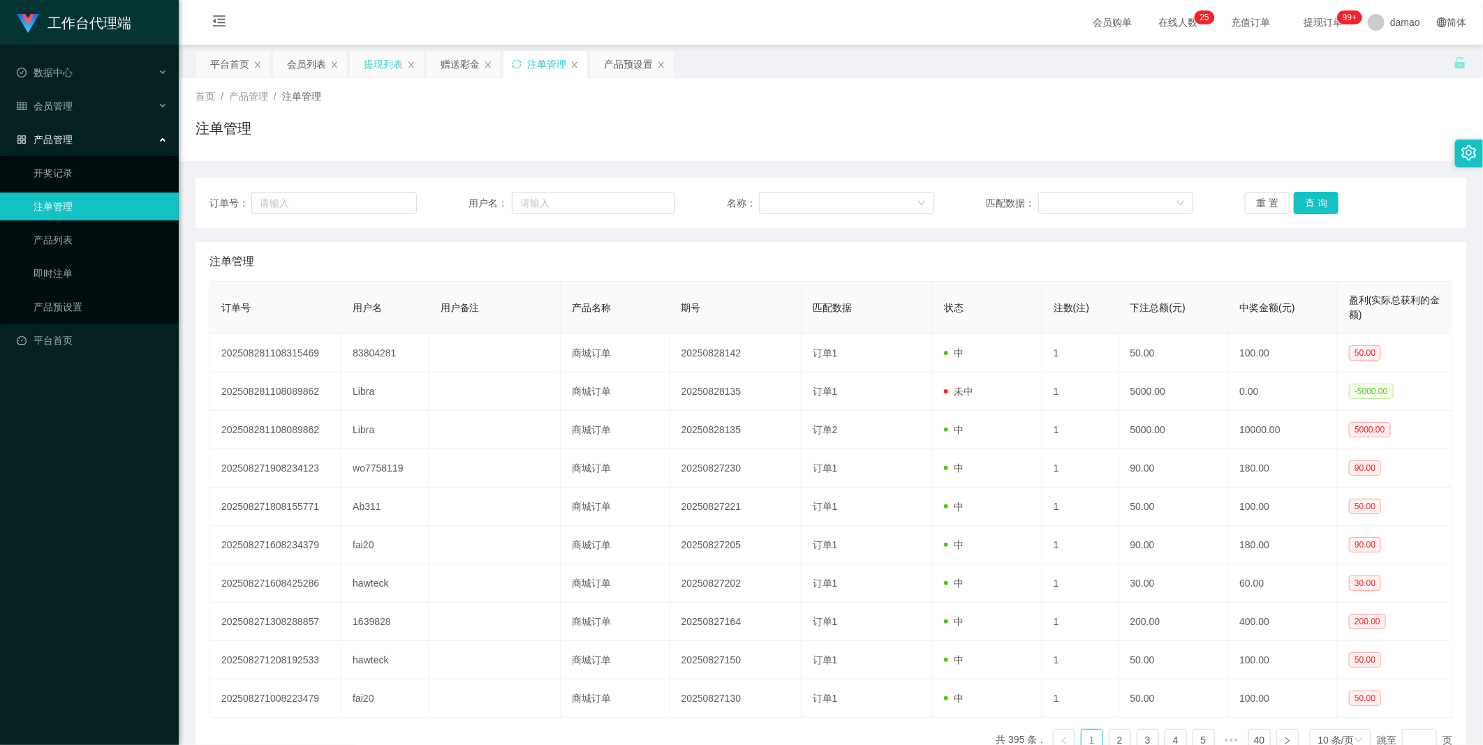
click at [383, 61] on div "提现列表" at bounding box center [383, 64] width 39 height 27
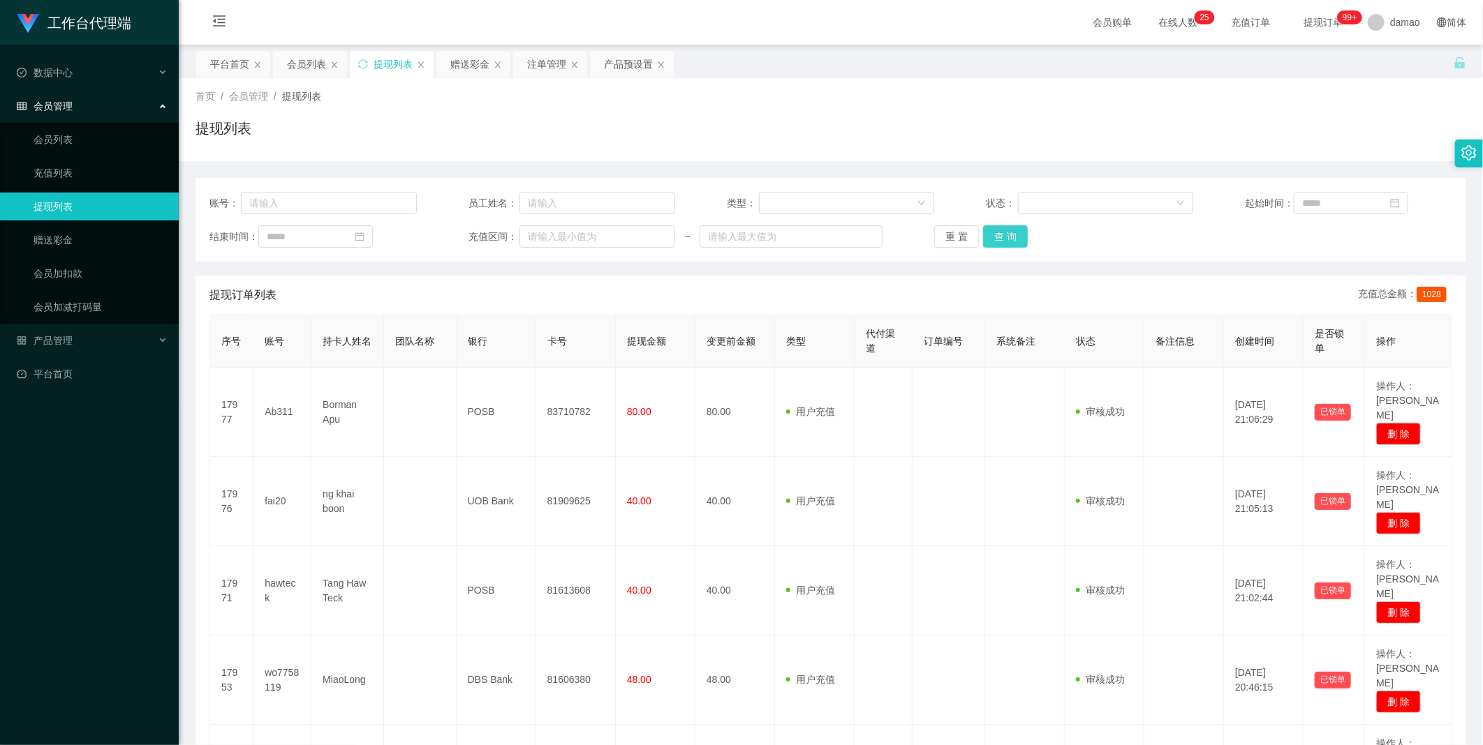
click at [475, 232] on button "查 询" at bounding box center [1005, 236] width 45 height 22
click at [475, 226] on button "查 询" at bounding box center [1005, 236] width 45 height 22
click at [475, 226] on div "重 置 查 询" at bounding box center [1037, 236] width 207 height 22
click at [475, 226] on button "查 询" at bounding box center [1005, 236] width 45 height 22
click at [475, 226] on div "重 置 查 询" at bounding box center [1037, 236] width 207 height 22
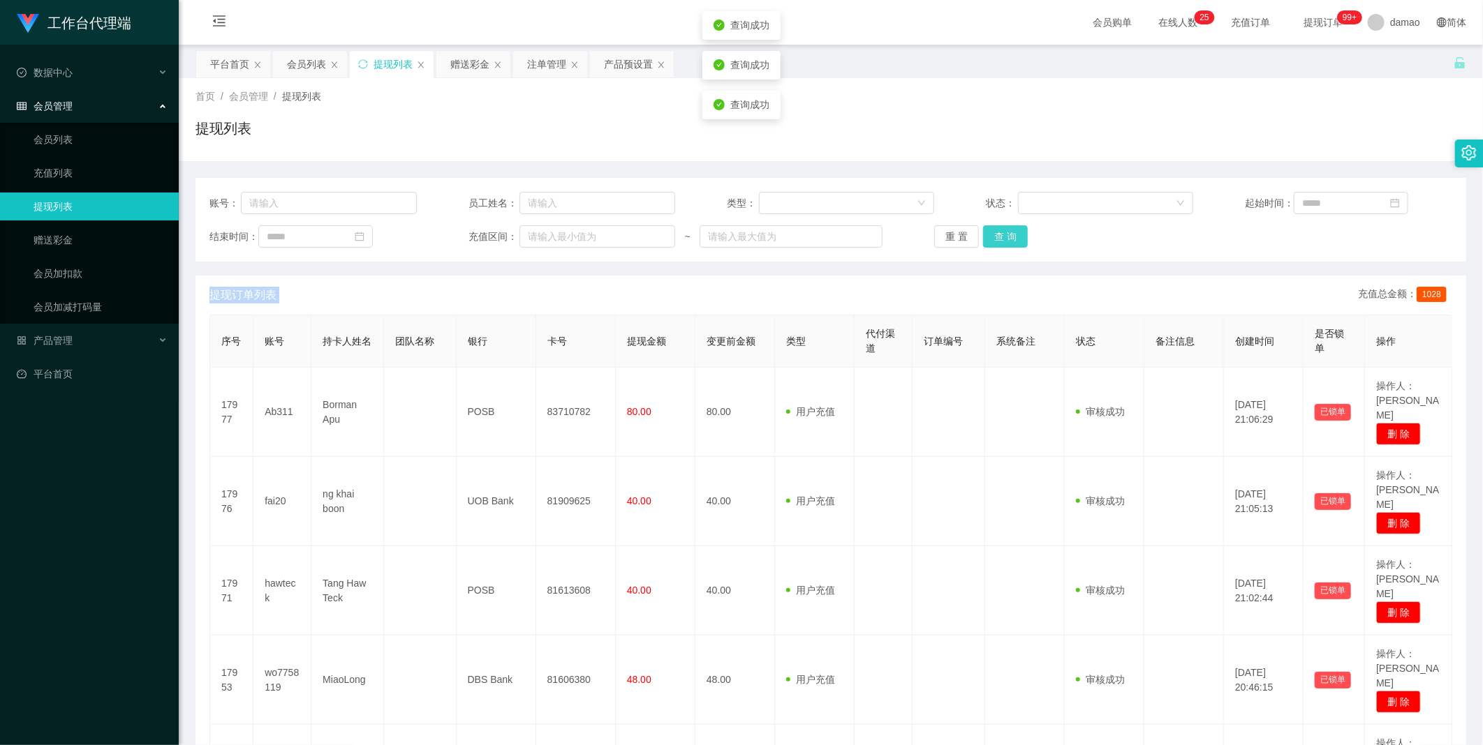
click at [475, 226] on button "查 询" at bounding box center [1005, 236] width 45 height 22
click at [475, 226] on div "重 置 查 询" at bounding box center [1037, 236] width 207 height 22
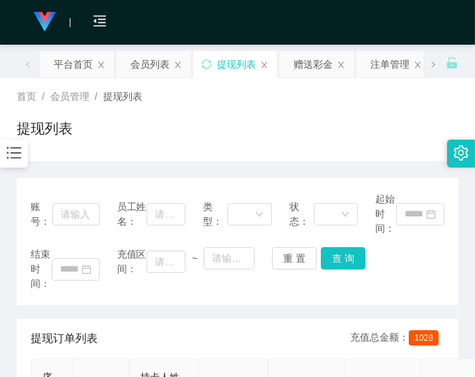
drag, startPoint x: 406, startPoint y: 103, endPoint x: 412, endPoint y: 47, distance: 56.8
click at [406, 103] on div "首页 / 会员管理 / 提现列表 /" at bounding box center [238, 96] width 442 height 15
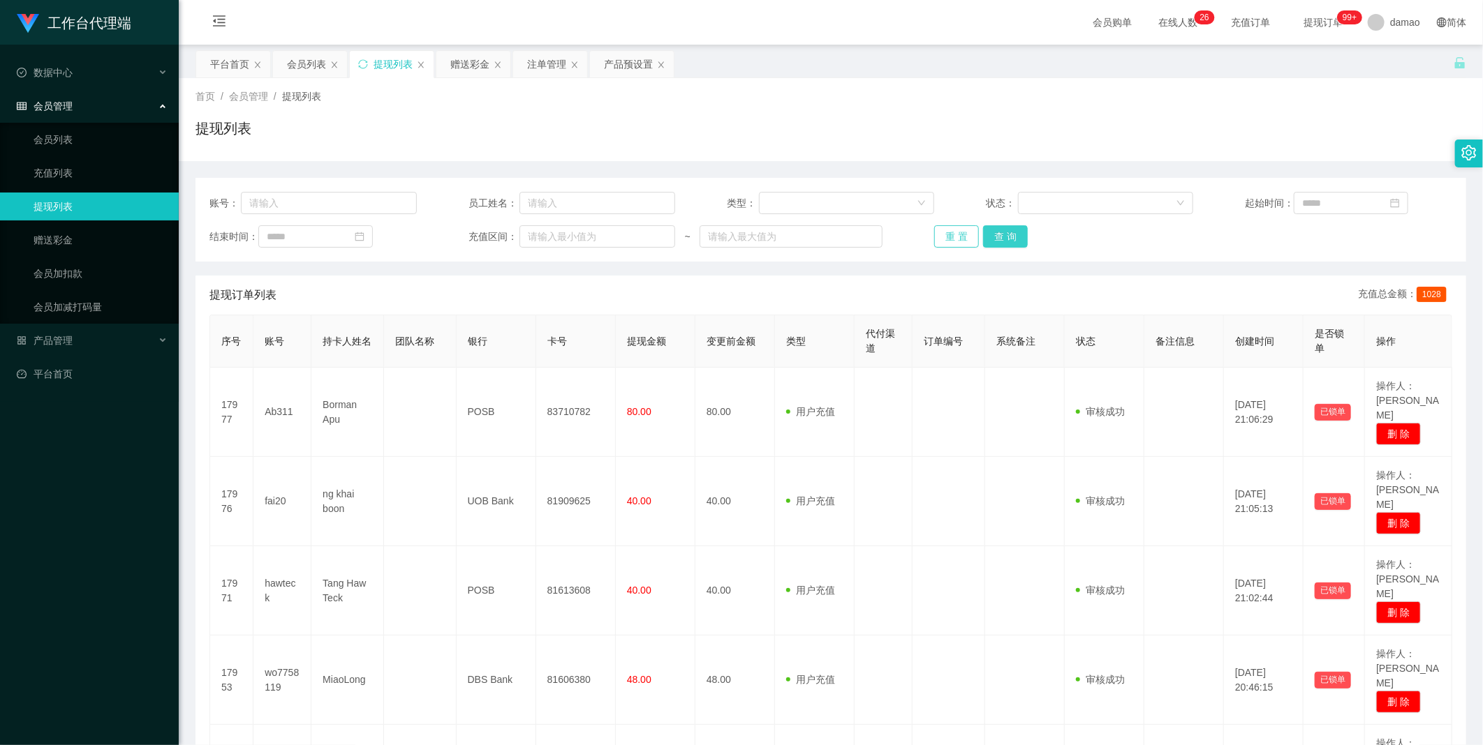
drag, startPoint x: 997, startPoint y: 235, endPoint x: 960, endPoint y: 232, distance: 36.4
click at [475, 235] on button "查 询" at bounding box center [1005, 236] width 45 height 22
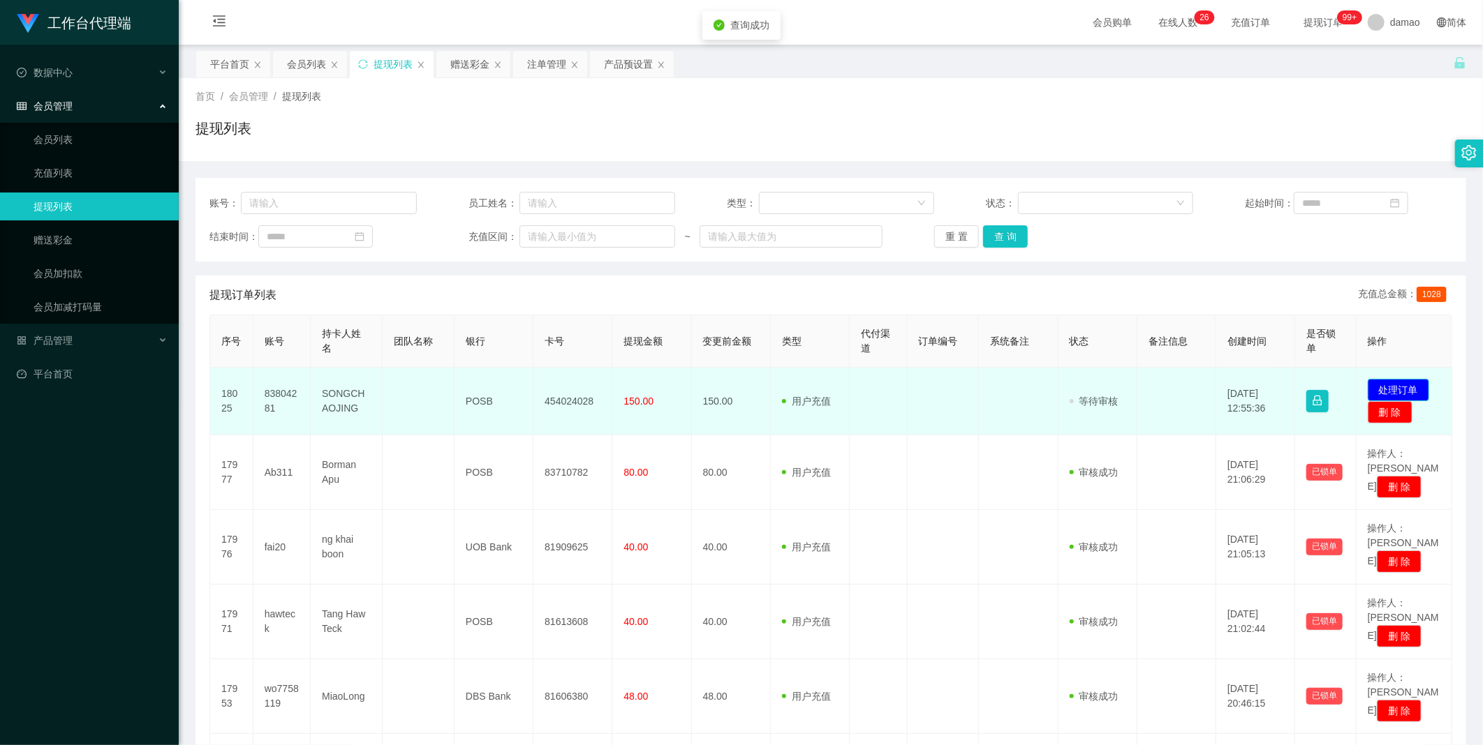
click at [475, 376] on button "处理订单" at bounding box center [1397, 390] width 61 height 22
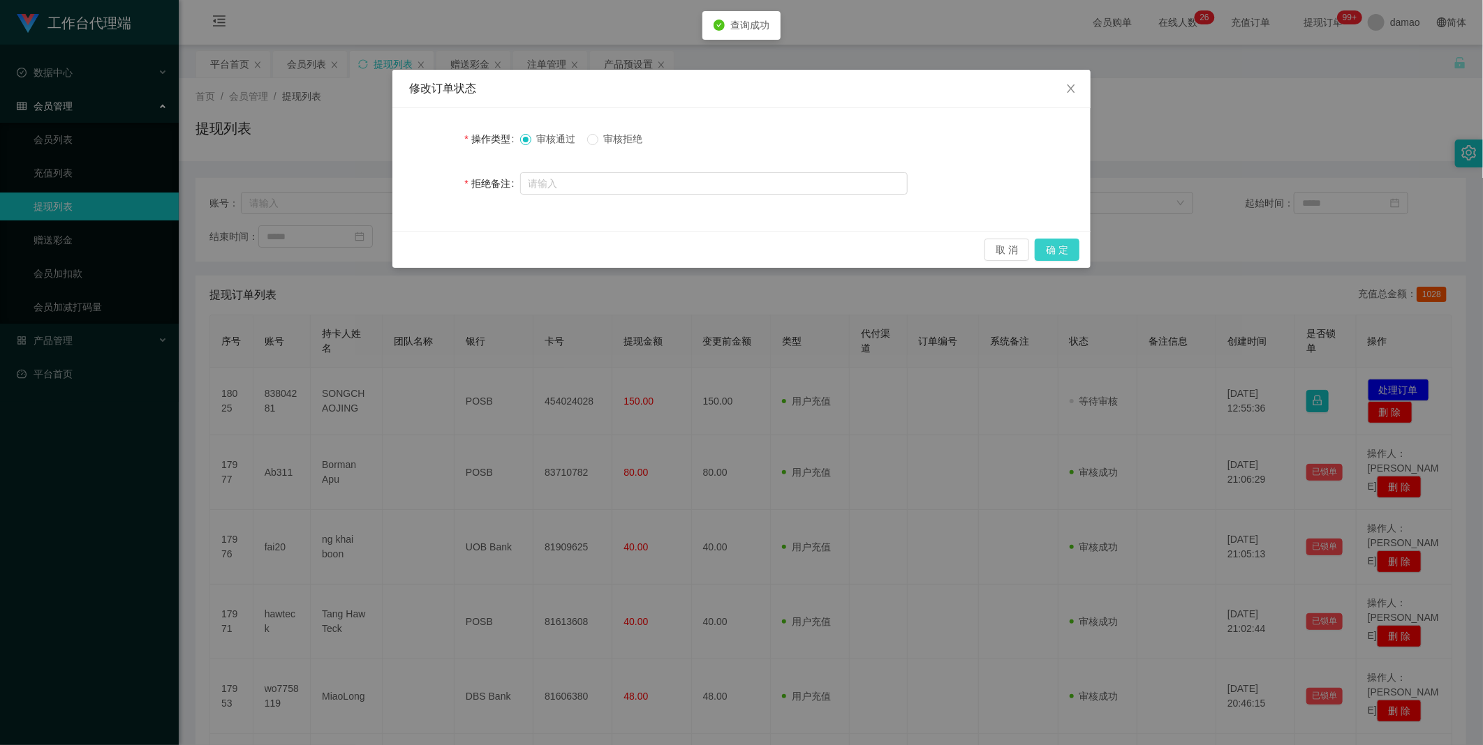
click at [475, 250] on button "确 定" at bounding box center [1056, 250] width 45 height 22
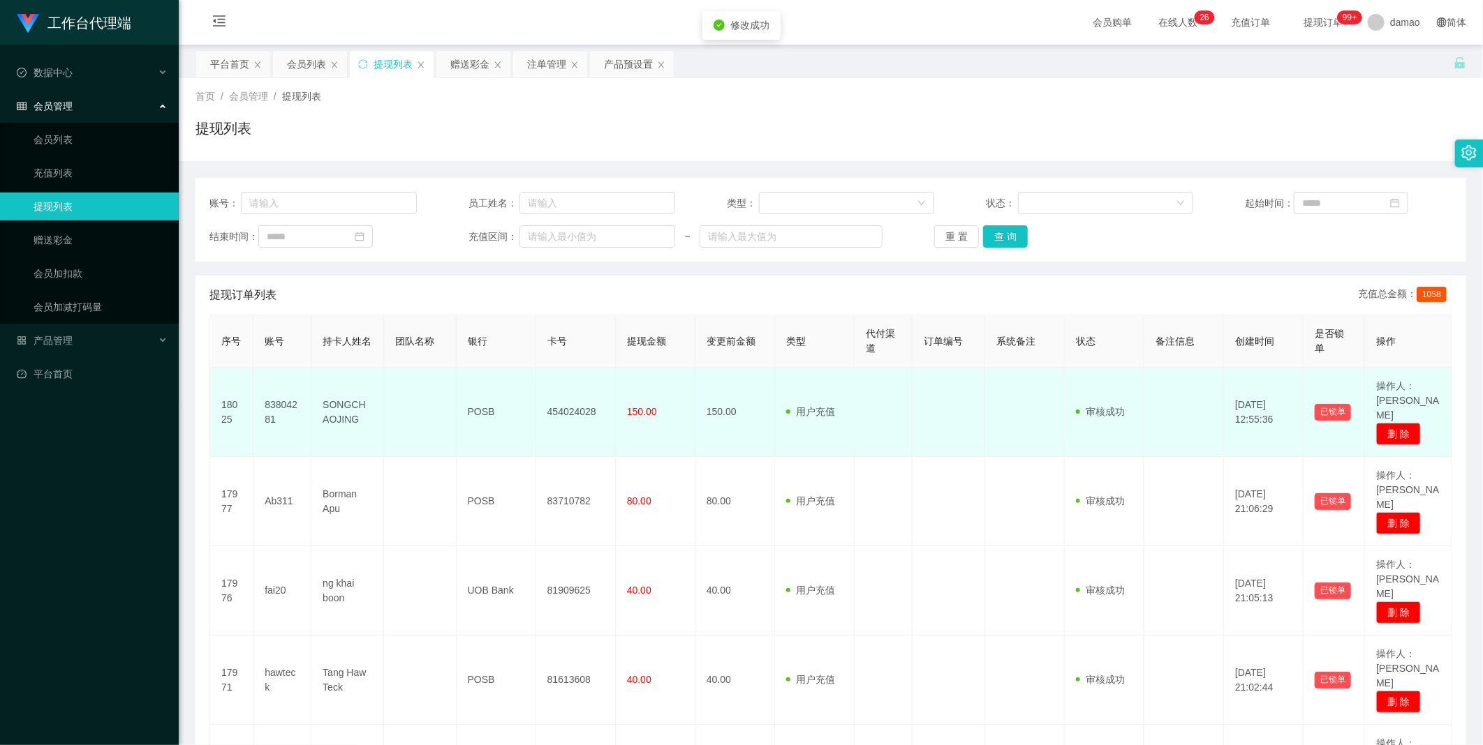
click at [475, 376] on td "454024028" at bounding box center [576, 412] width 80 height 89
copy td "454024028"
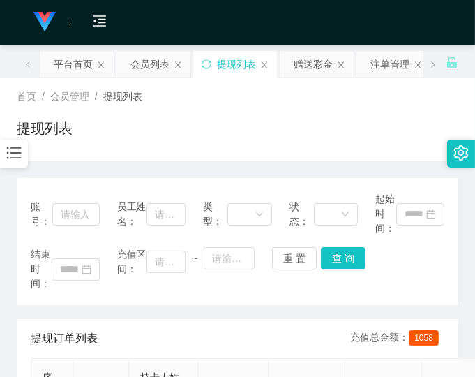
click at [413, 249] on div "结束时间： 充值区间： ~ 重 置 查 询" at bounding box center [238, 269] width 414 height 44
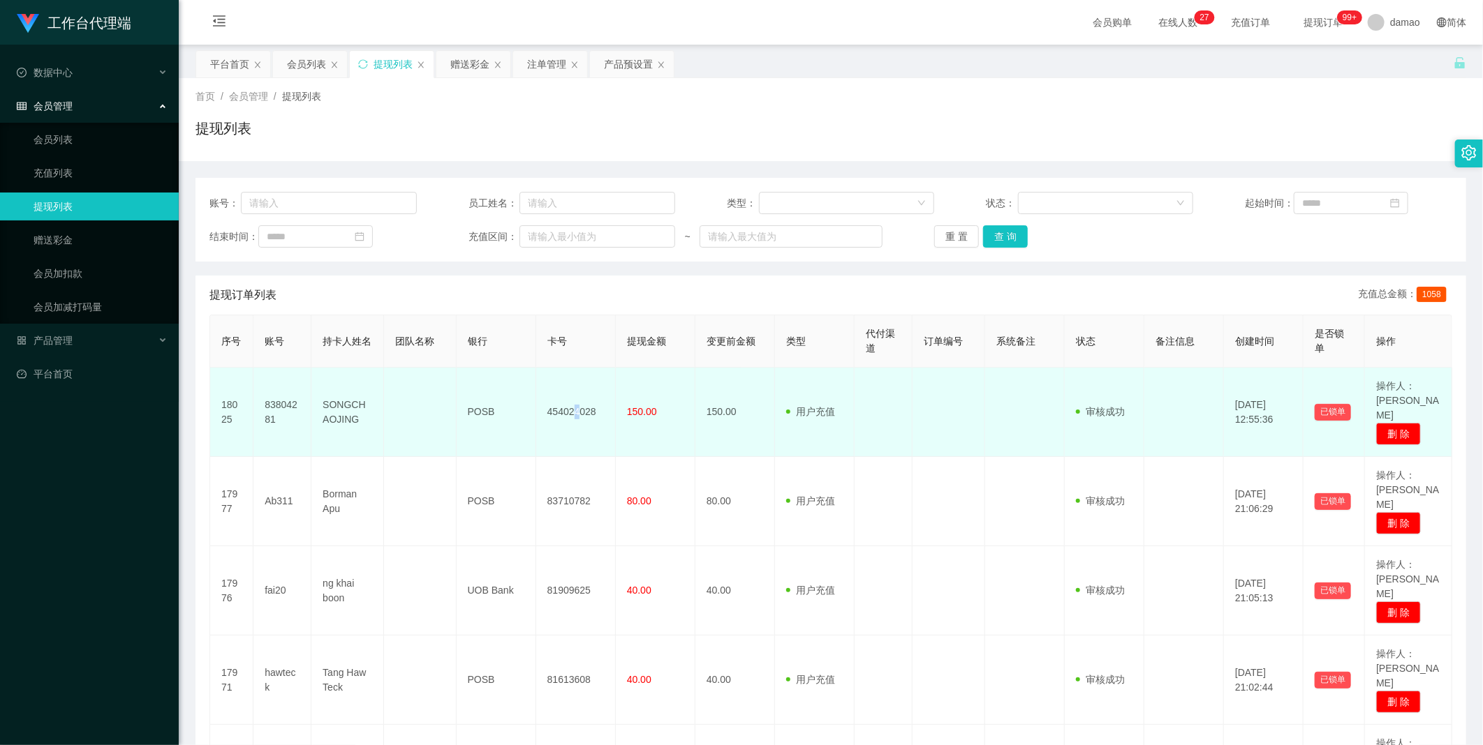
click at [475, 376] on td "454024028" at bounding box center [576, 412] width 80 height 89
click at [475, 376] on td at bounding box center [883, 412] width 58 height 89
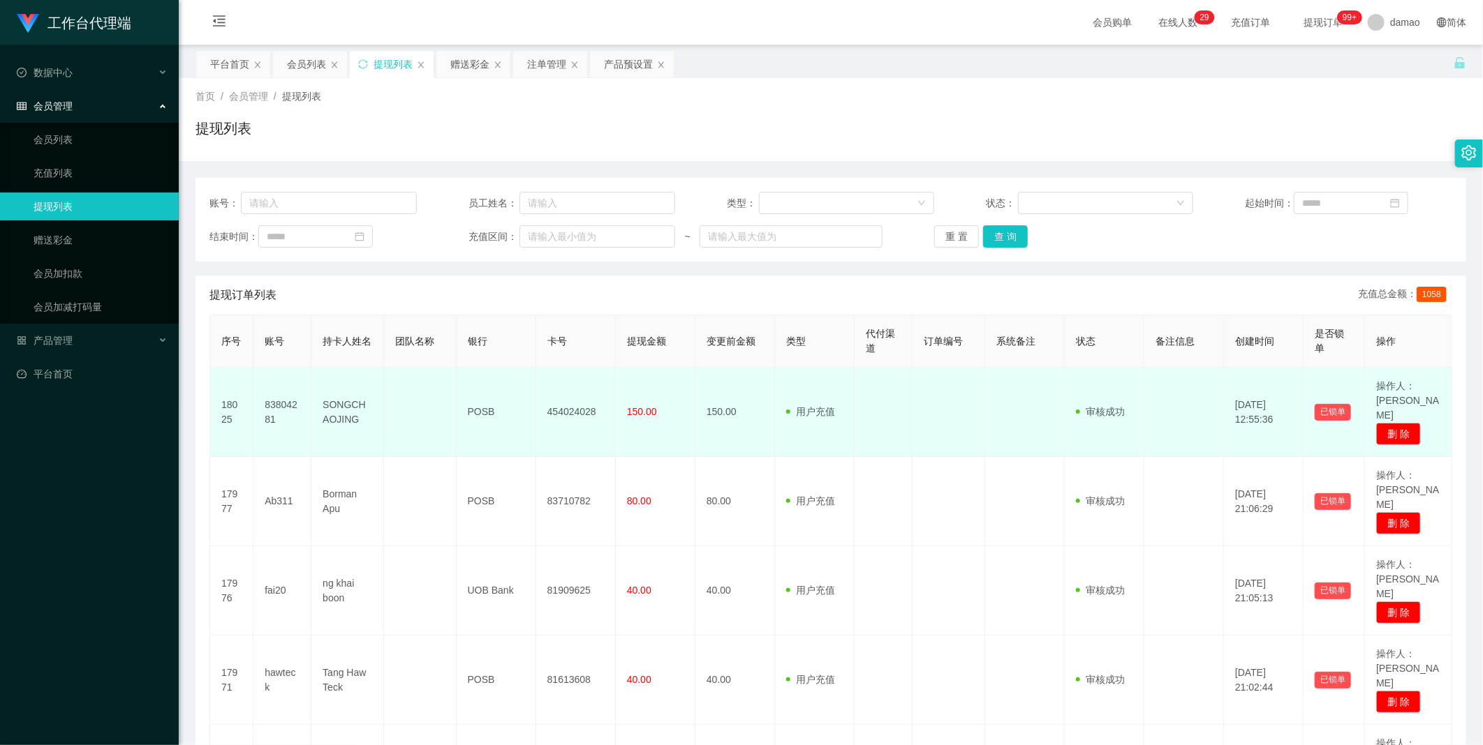
click at [346, 376] on td "SONGCHAOJING" at bounding box center [347, 412] width 73 height 89
copy td "SONGCHAOJING"
click at [475, 376] on td at bounding box center [883, 412] width 58 height 89
click at [475, 376] on td "POSB" at bounding box center [496, 412] width 80 height 89
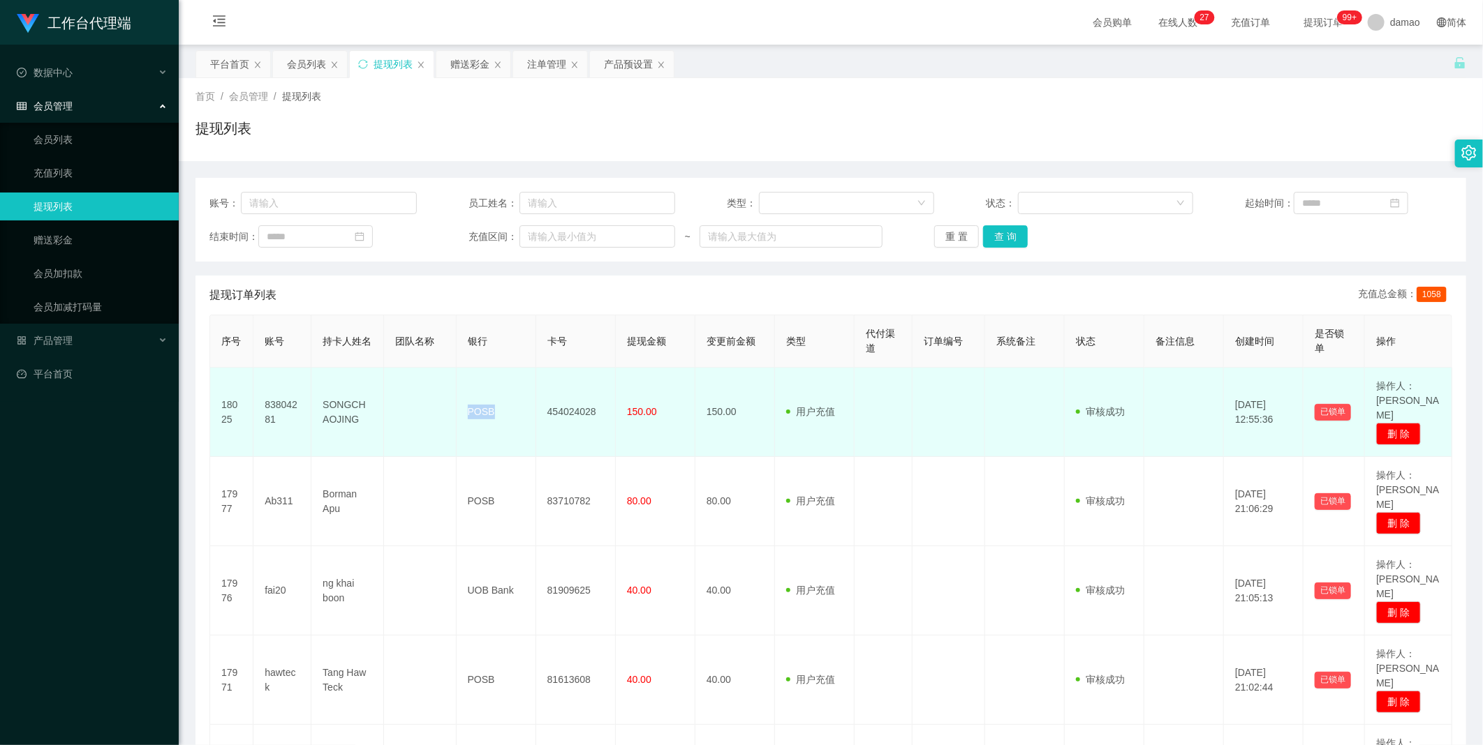
click at [475, 376] on td "POSB" at bounding box center [496, 412] width 80 height 89
copy td "POSB"
click at [475, 376] on td at bounding box center [883, 412] width 58 height 89
click at [475, 376] on td "454024028" at bounding box center [576, 412] width 80 height 89
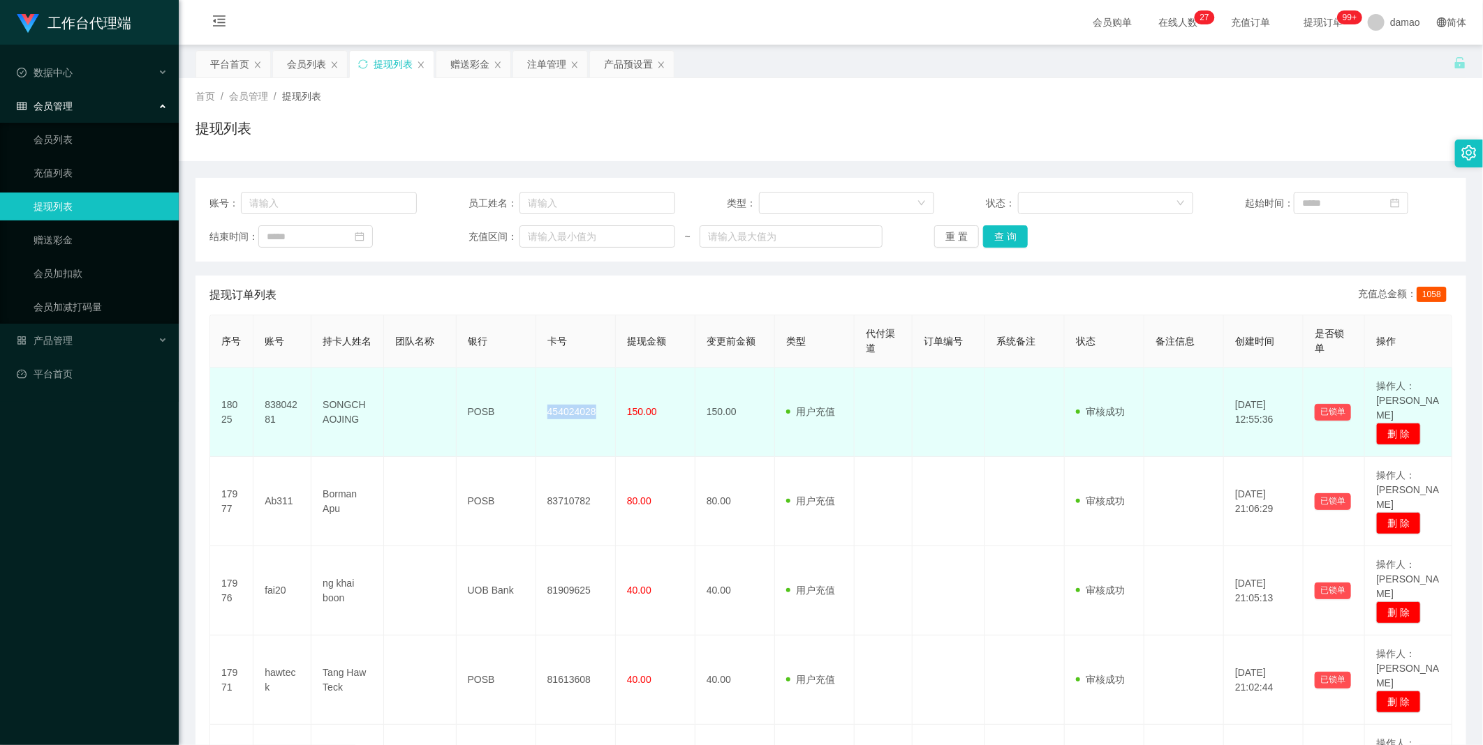
click at [475, 376] on td "454024028" at bounding box center [576, 412] width 80 height 89
copy td "454024028"
click at [475, 376] on td at bounding box center [883, 412] width 58 height 89
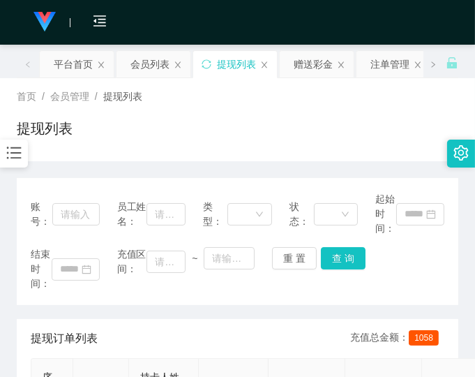
drag, startPoint x: 383, startPoint y: 274, endPoint x: 389, endPoint y: 266, distance: 9.9
click at [382, 274] on div "结束时间： 充值区间： ~ 重 置 查 询" at bounding box center [238, 269] width 414 height 44
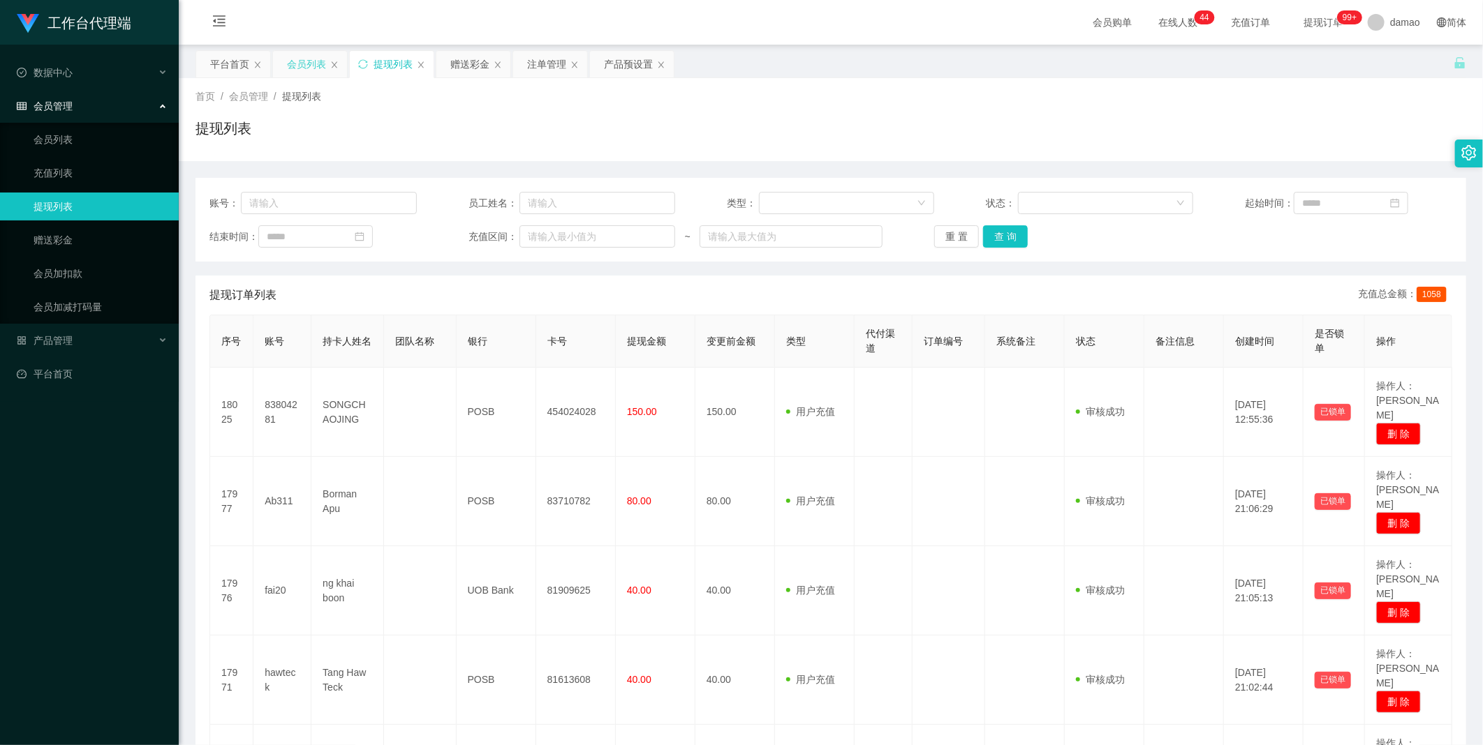
click at [308, 65] on div "会员列表" at bounding box center [306, 64] width 39 height 27
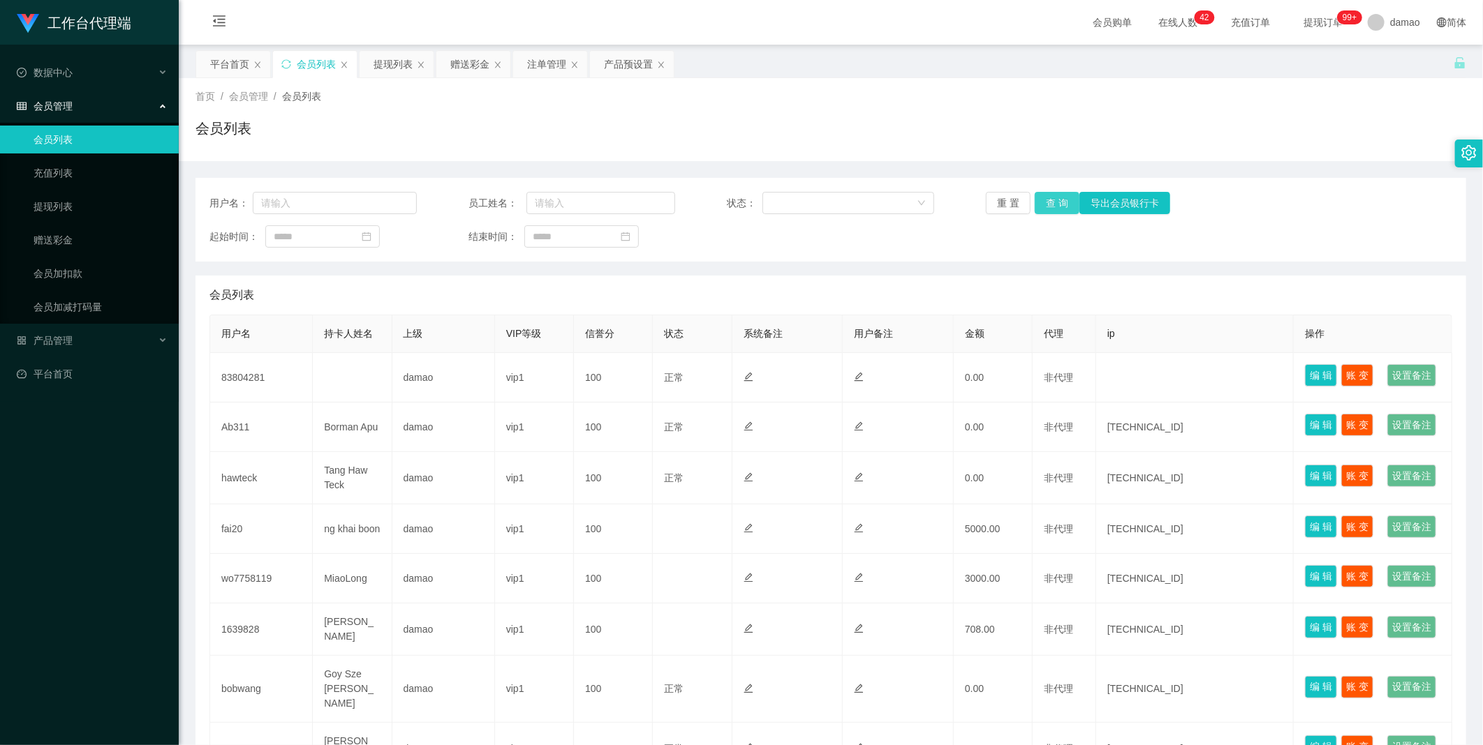
click at [475, 201] on button "查 询" at bounding box center [1056, 203] width 45 height 22
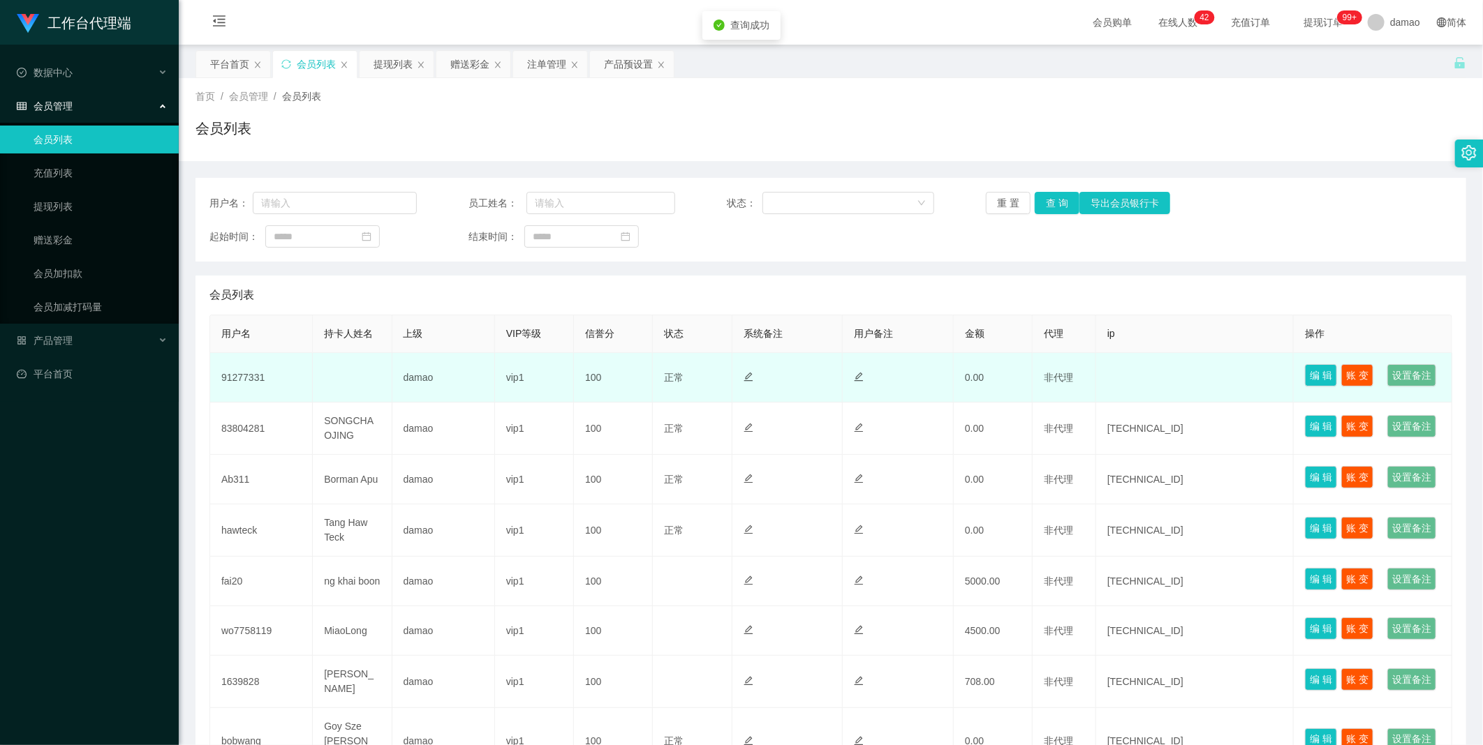
click at [244, 376] on td "91277331" at bounding box center [261, 378] width 103 height 50
click at [245, 376] on td "91277331" at bounding box center [261, 378] width 103 height 50
copy td "91277331"
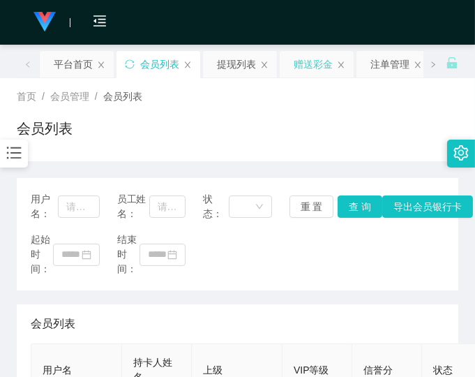
click at [311, 61] on div "赠送彩金" at bounding box center [313, 64] width 39 height 27
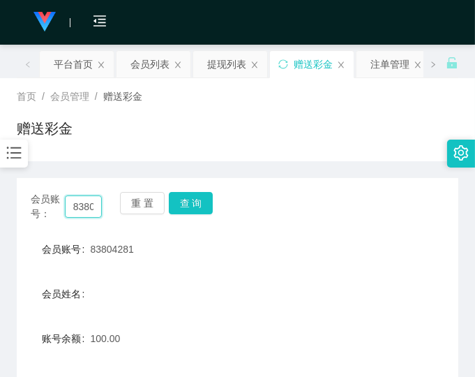
drag, startPoint x: 98, startPoint y: 208, endPoint x: -27, endPoint y: 185, distance: 127.0
click at [0, 185] on html "工作台代理端 数据中心 会员管理 会员列表 充值列表 提现列表 赠送彩金 会员加扣款 会员加减打码量 产品管理 平台首页 保存配置 重置配置 整体风格设置 主…" at bounding box center [237, 188] width 475 height 377
paste input "91277331"
click at [191, 198] on button "查 询" at bounding box center [191, 203] width 45 height 22
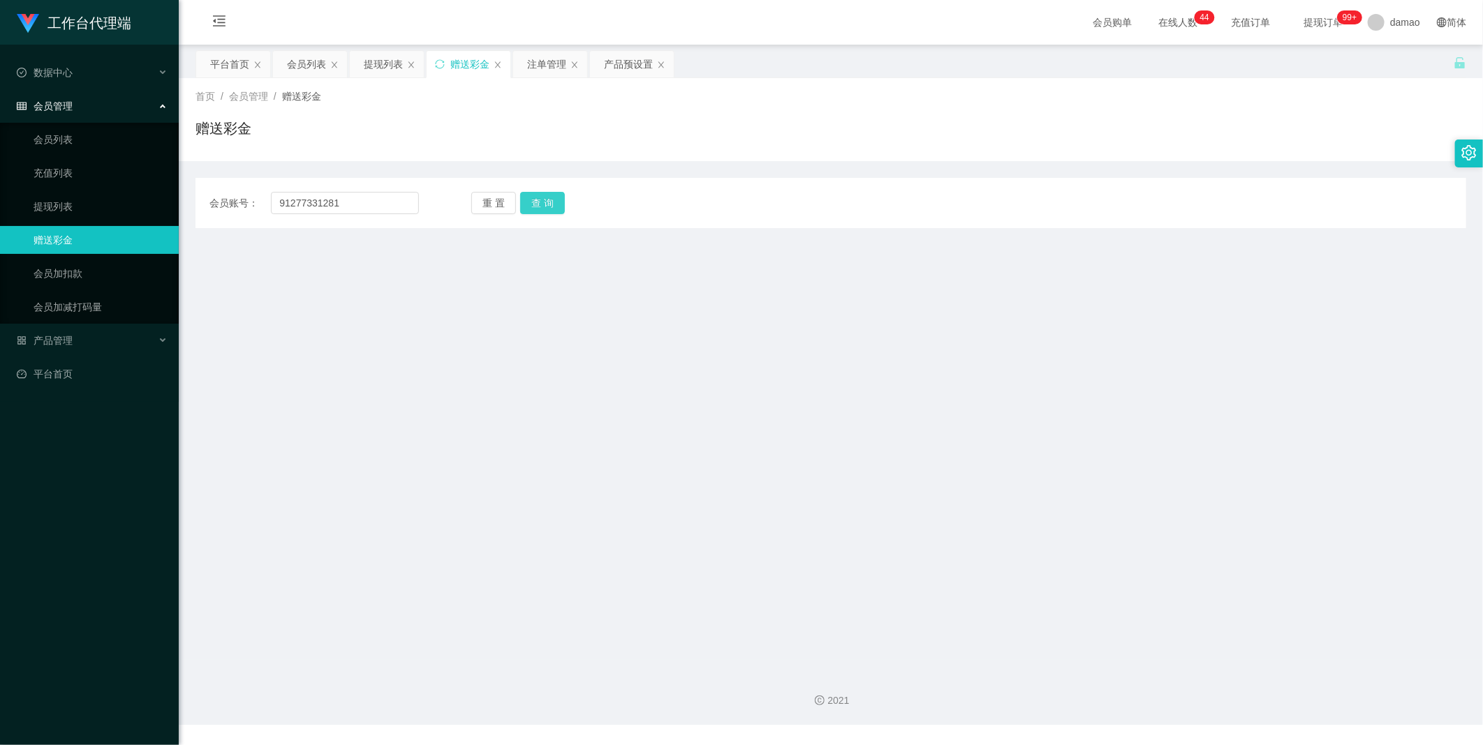
click at [475, 203] on button "查 询" at bounding box center [542, 203] width 45 height 22
drag, startPoint x: 364, startPoint y: 205, endPoint x: 105, endPoint y: 180, distance: 260.2
click at [120, 184] on section "工作台代理端 数据中心 会员管理 会员列表 充值列表 提现列表 赠送彩金 会员加扣款 会员加减打码量 产品管理 平台首页 保存配置 重置配置 整体风格设置 主…" at bounding box center [741, 362] width 1483 height 725
paste input "text"
type input "91277331"
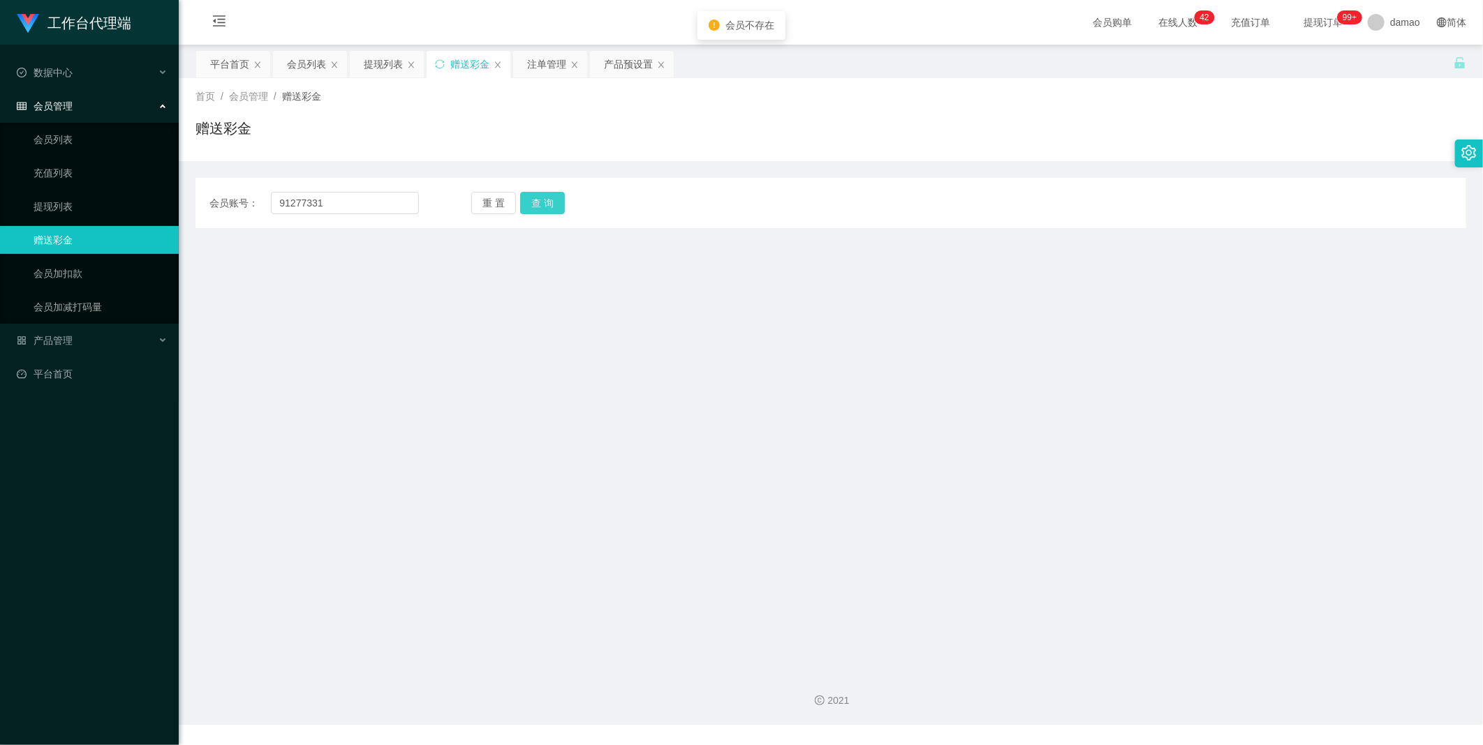
click at [475, 204] on button "查 询" at bounding box center [542, 203] width 45 height 22
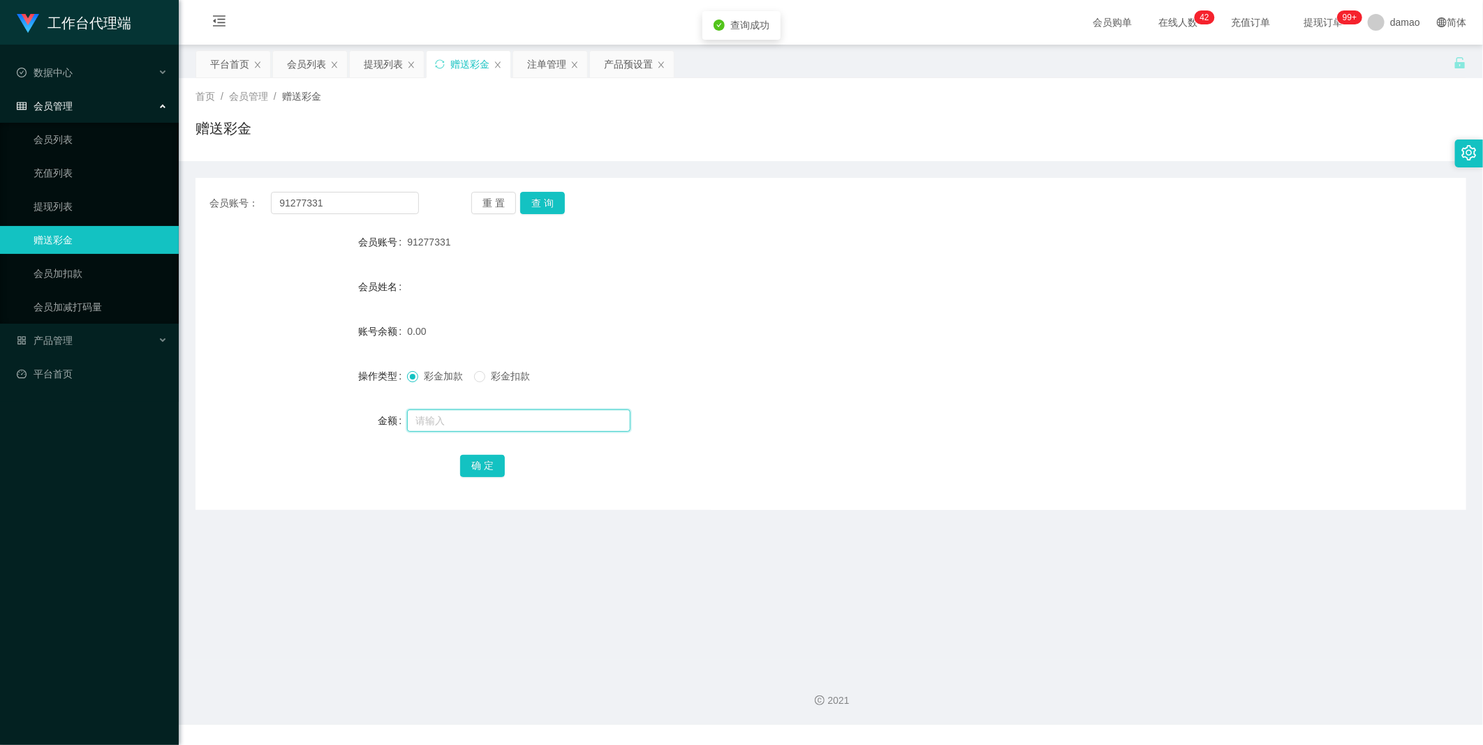
click at [461, 376] on input "text" at bounding box center [518, 421] width 223 height 22
type input "100"
click at [475, 376] on button "确 定" at bounding box center [482, 466] width 45 height 22
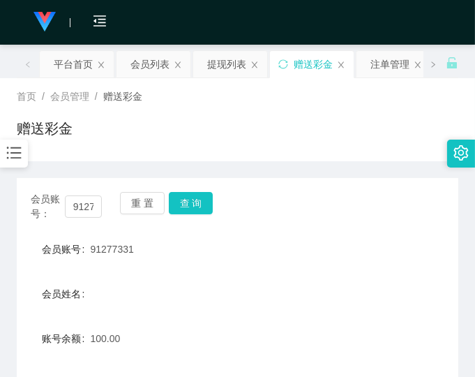
click at [375, 276] on form "会员账号 91277331 会员姓名 账号余额 100.00 操作类型 彩金加款 彩金扣款 金额 确 定" at bounding box center [238, 360] width 442 height 251
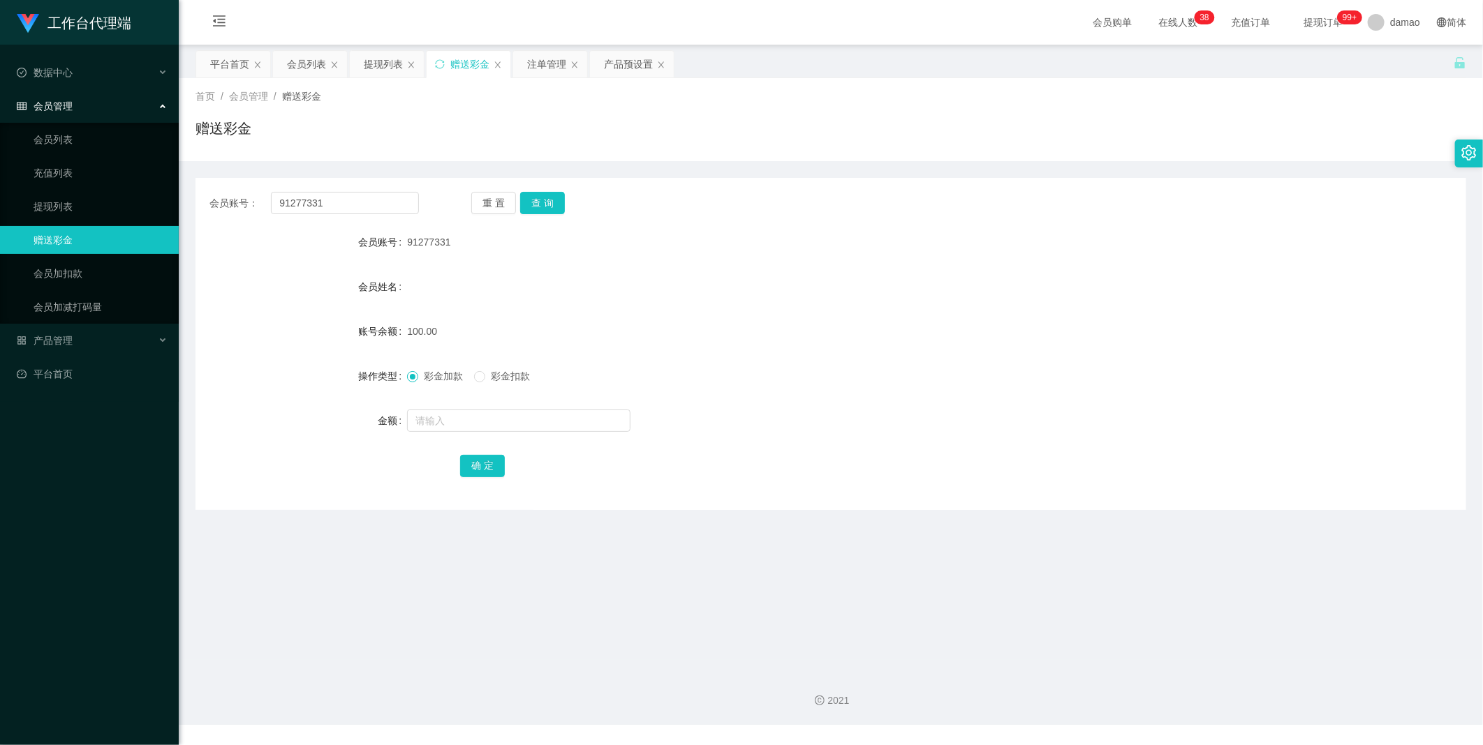
drag, startPoint x: 552, startPoint y: 59, endPoint x: 542, endPoint y: 89, distance: 31.8
click at [475, 59] on div "注单管理" at bounding box center [546, 64] width 39 height 27
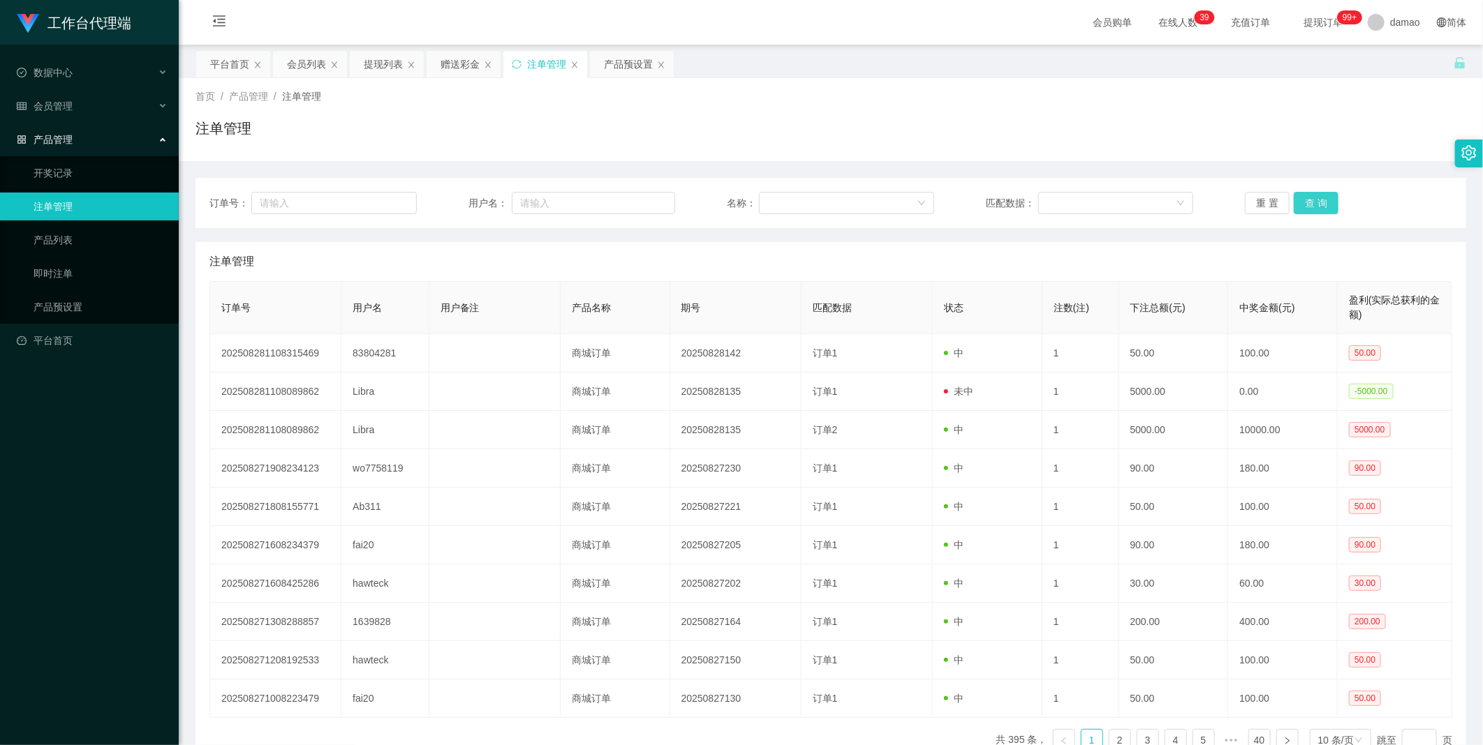
click at [475, 200] on button "查 询" at bounding box center [1315, 203] width 45 height 22
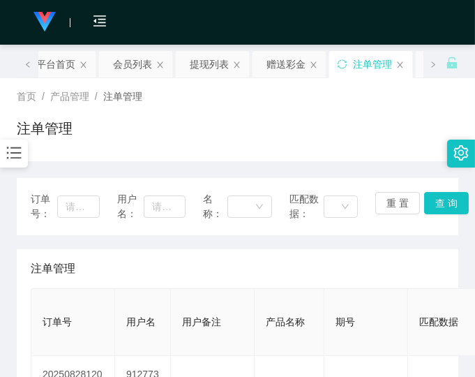
click at [400, 262] on div "注单管理" at bounding box center [238, 268] width 414 height 39
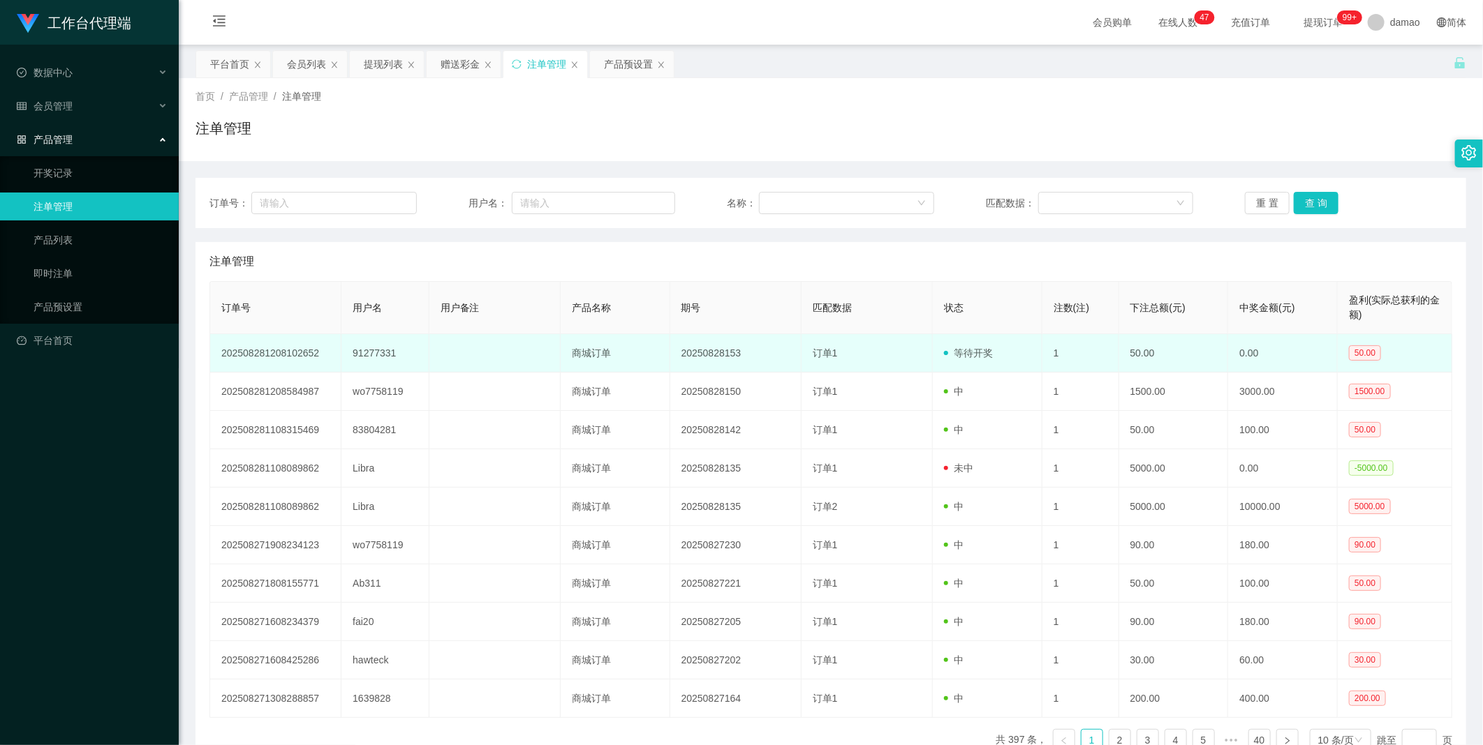
click at [384, 348] on td "91277331" at bounding box center [384, 353] width 87 height 38
copy td "91277331"
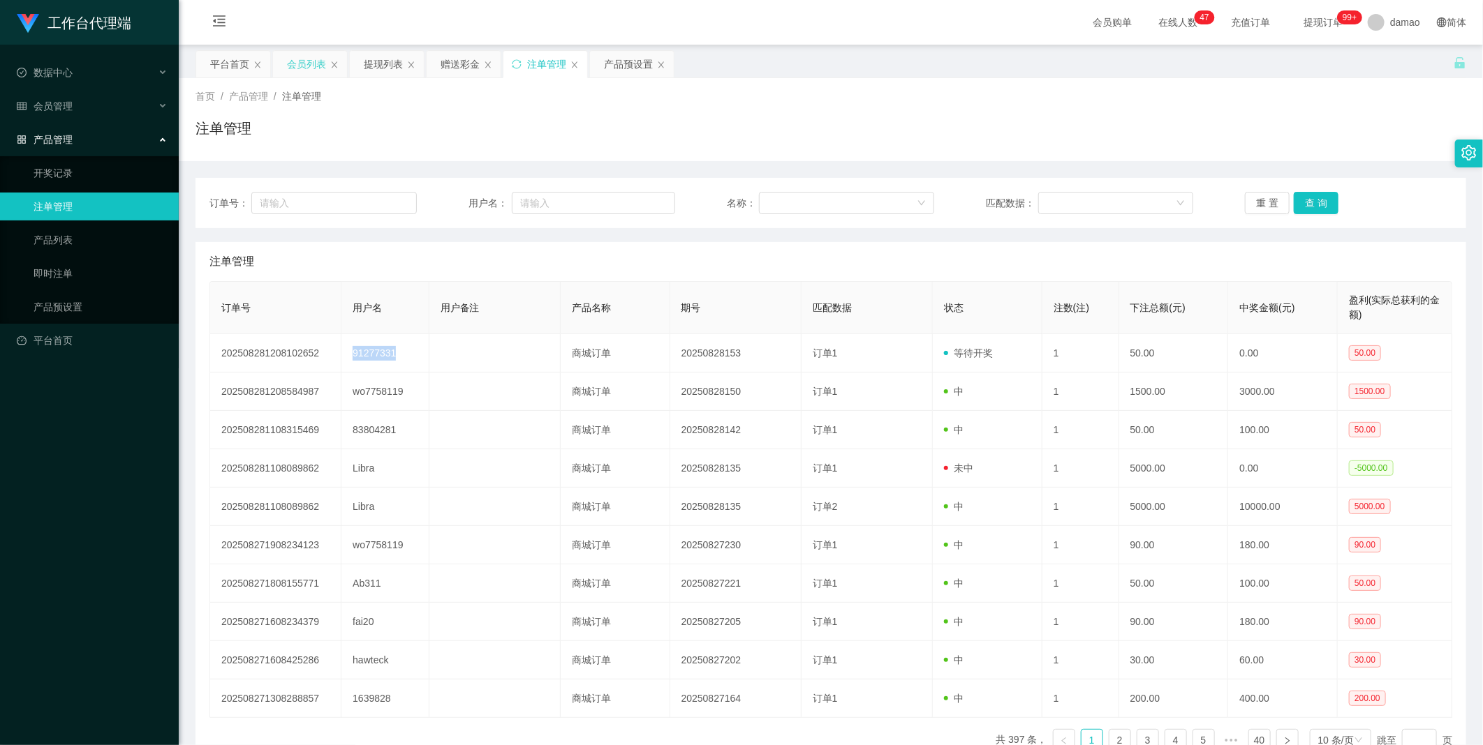
click at [308, 66] on div "会员列表" at bounding box center [306, 64] width 39 height 27
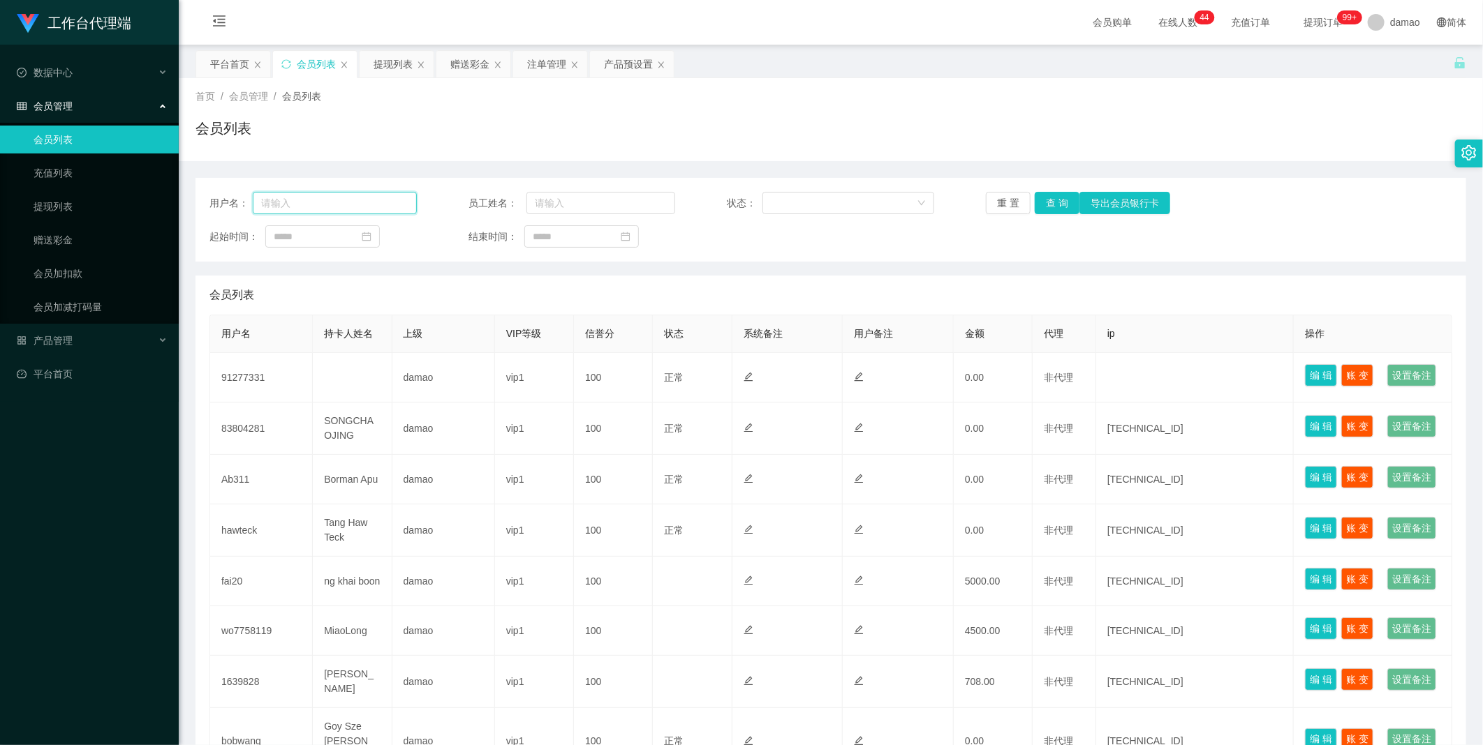
click at [362, 211] on input "text" at bounding box center [335, 203] width 164 height 22
paste input "91277331"
type input "91277331"
click at [475, 192] on button "查 询" at bounding box center [1056, 203] width 45 height 22
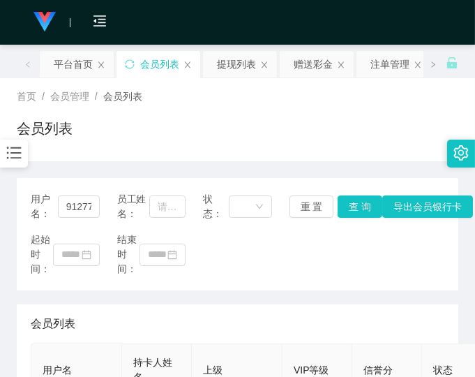
click at [412, 275] on div "起始时间： 结束时间：" at bounding box center [238, 254] width 414 height 44
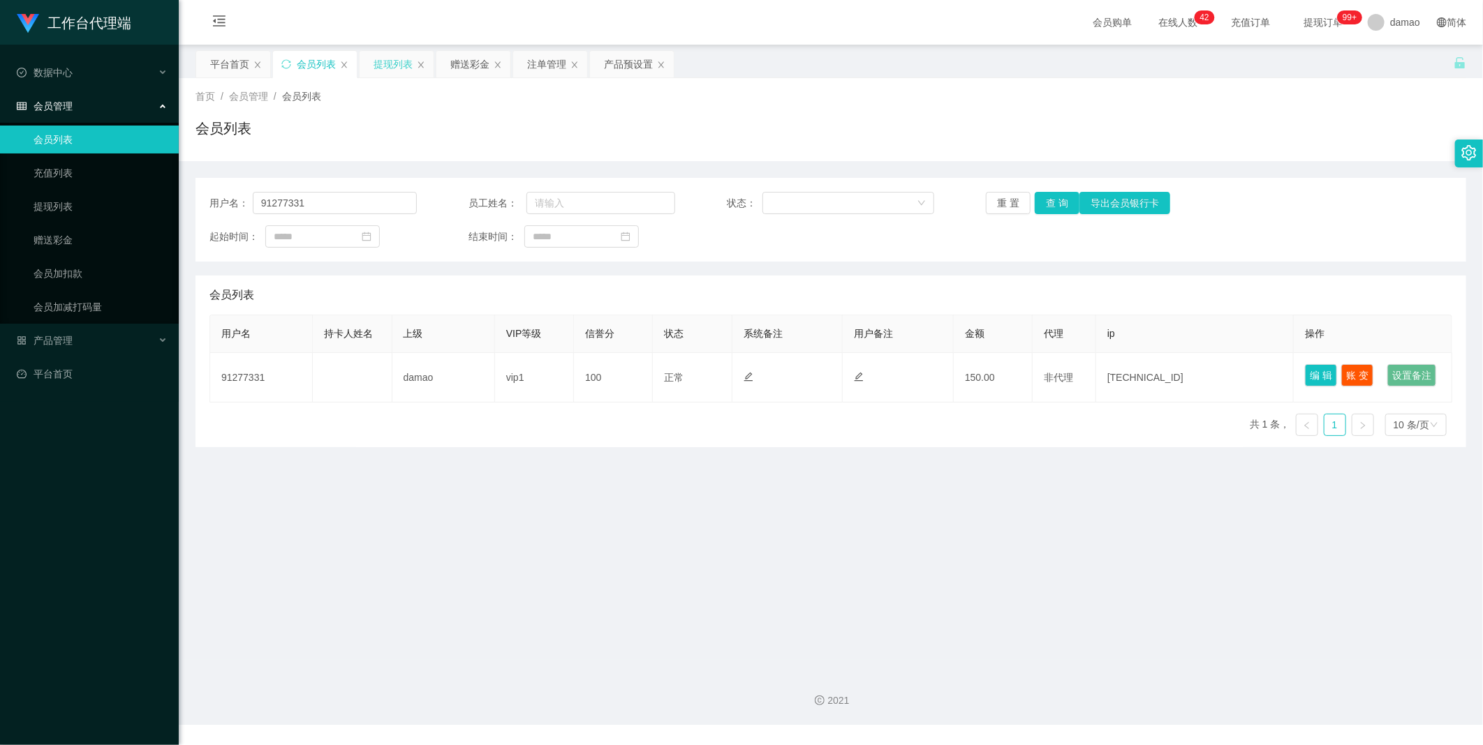
click at [394, 59] on div "提现列表" at bounding box center [392, 64] width 39 height 27
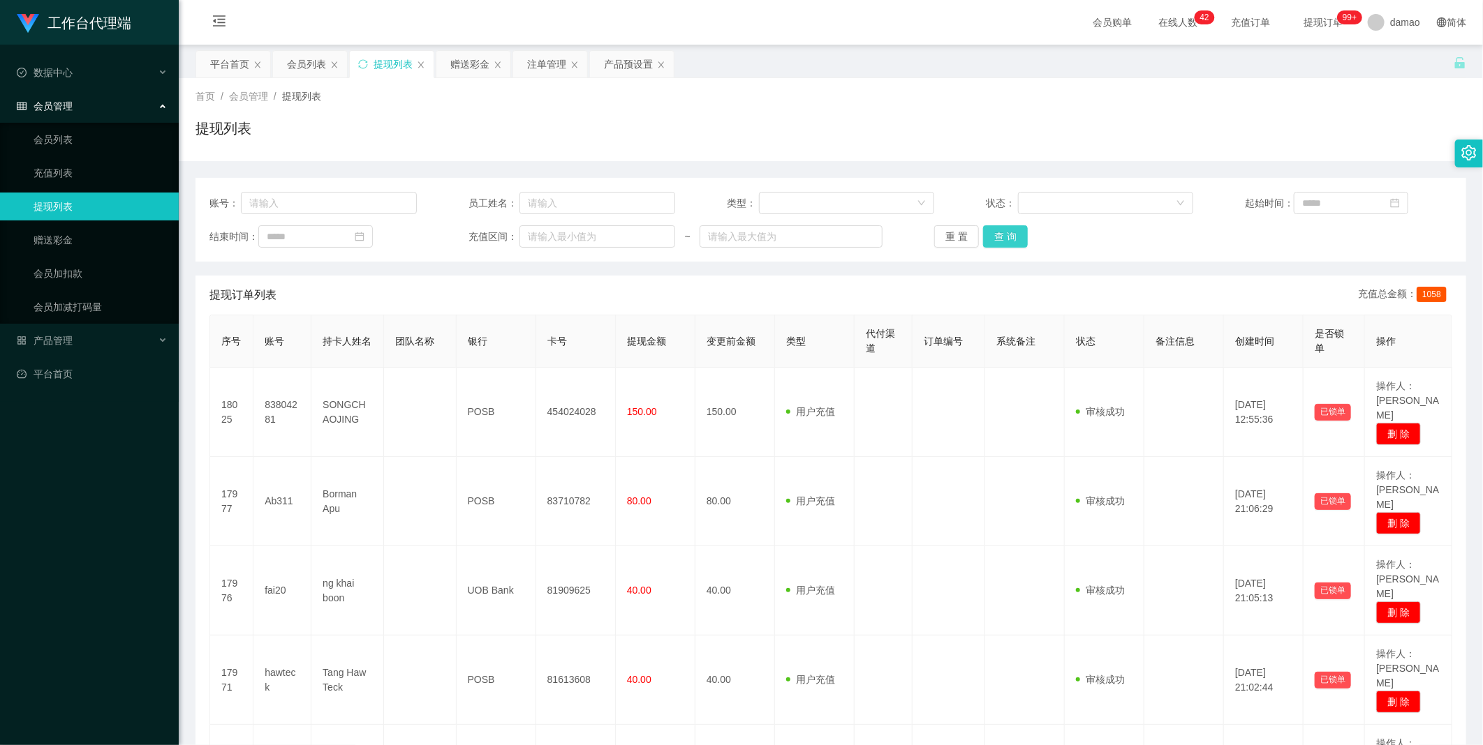
click at [475, 235] on button "查 询" at bounding box center [1005, 236] width 45 height 22
click at [475, 240] on div "重 置 查 询" at bounding box center [1037, 236] width 207 height 22
click at [475, 242] on button "查 询" at bounding box center [1005, 236] width 45 height 22
click at [475, 232] on button "查 询" at bounding box center [1013, 236] width 60 height 22
click at [475, 231] on div "重 置 查 询" at bounding box center [1037, 236] width 207 height 22
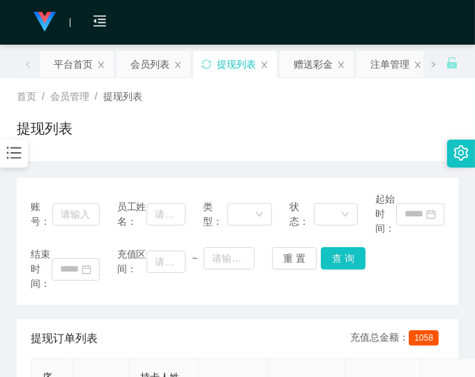
drag, startPoint x: 422, startPoint y: 295, endPoint x: 415, endPoint y: 260, distance: 35.7
click at [422, 293] on div "账号： 员工姓名： 类型： 状态： 起始时间： 结束时间： 充值区间： ~ 重 置 查 询" at bounding box center [238, 241] width 442 height 127
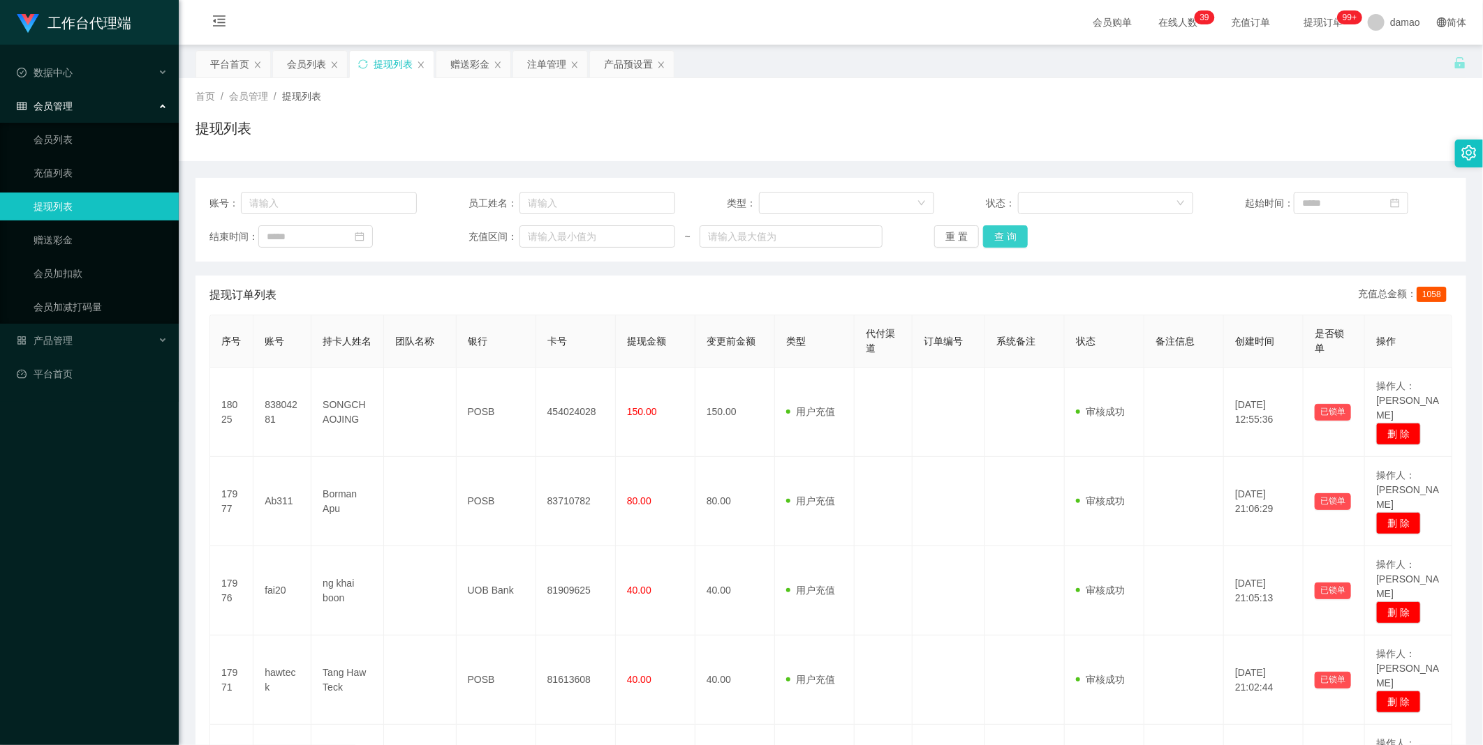
click at [475, 236] on button "查 询" at bounding box center [1005, 236] width 45 height 22
click at [475, 235] on button "查 询" at bounding box center [1005, 236] width 45 height 22
click at [475, 234] on div "重 置 查 询" at bounding box center [1037, 236] width 207 height 22
click at [475, 232] on button "查 询" at bounding box center [1005, 236] width 45 height 22
click at [475, 232] on div "重 置 查 询" at bounding box center [1037, 236] width 207 height 22
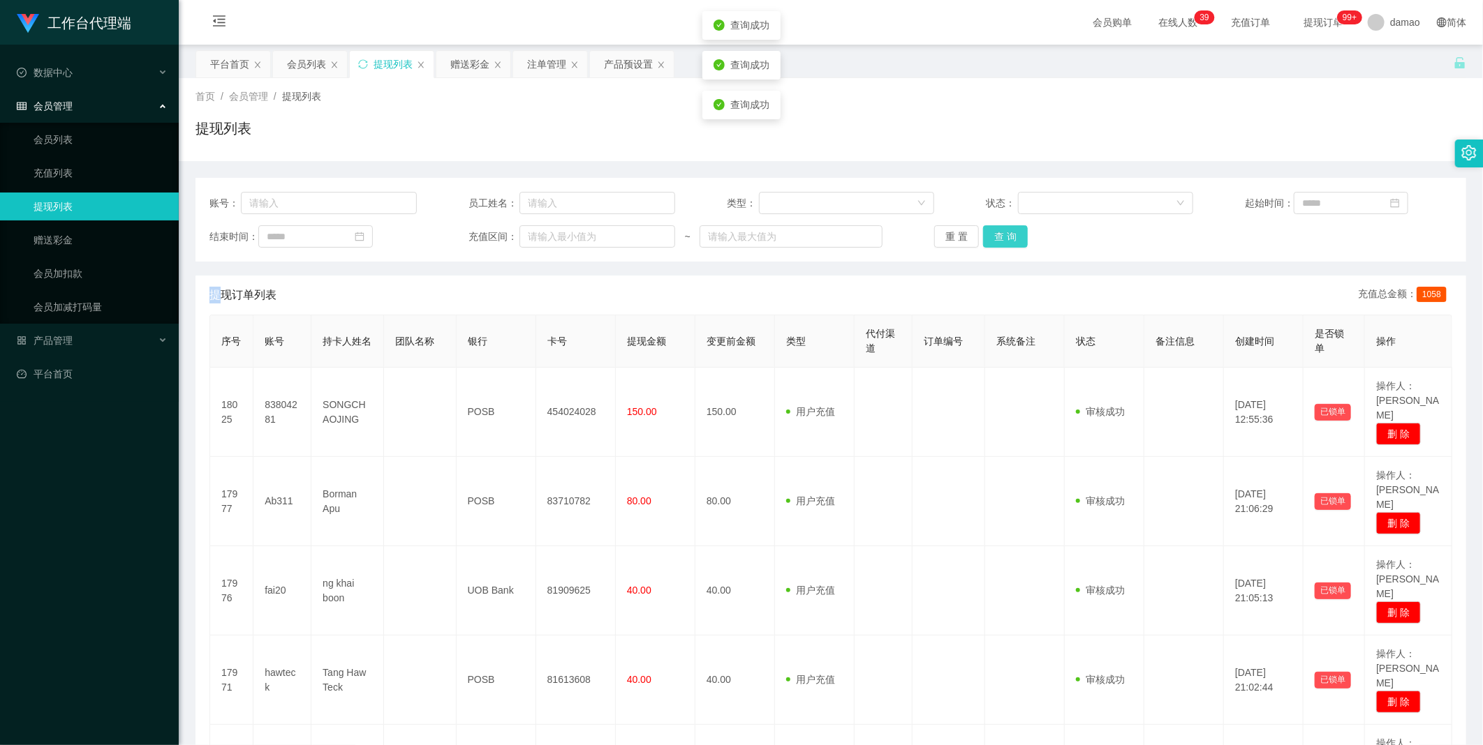
click at [475, 232] on button "查 询" at bounding box center [1005, 236] width 45 height 22
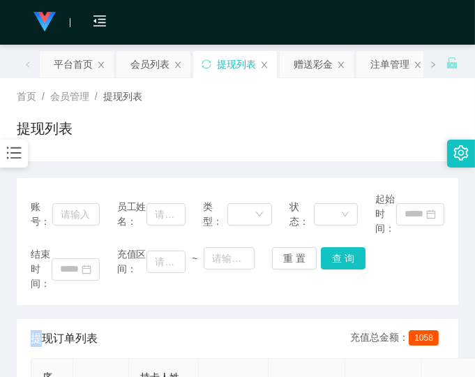
click at [393, 122] on div "提现列表" at bounding box center [238, 134] width 442 height 32
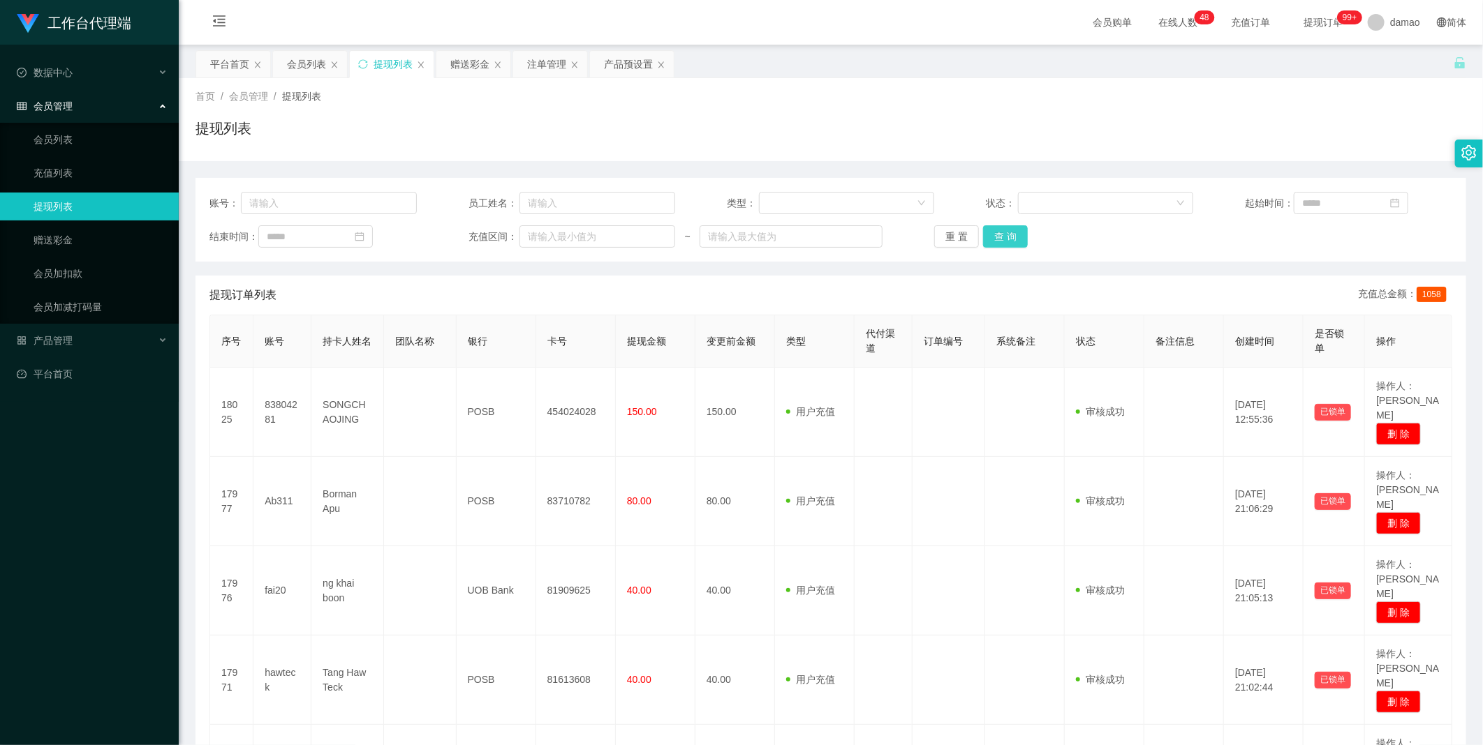
click at [475, 246] on button "查 询" at bounding box center [1005, 236] width 45 height 22
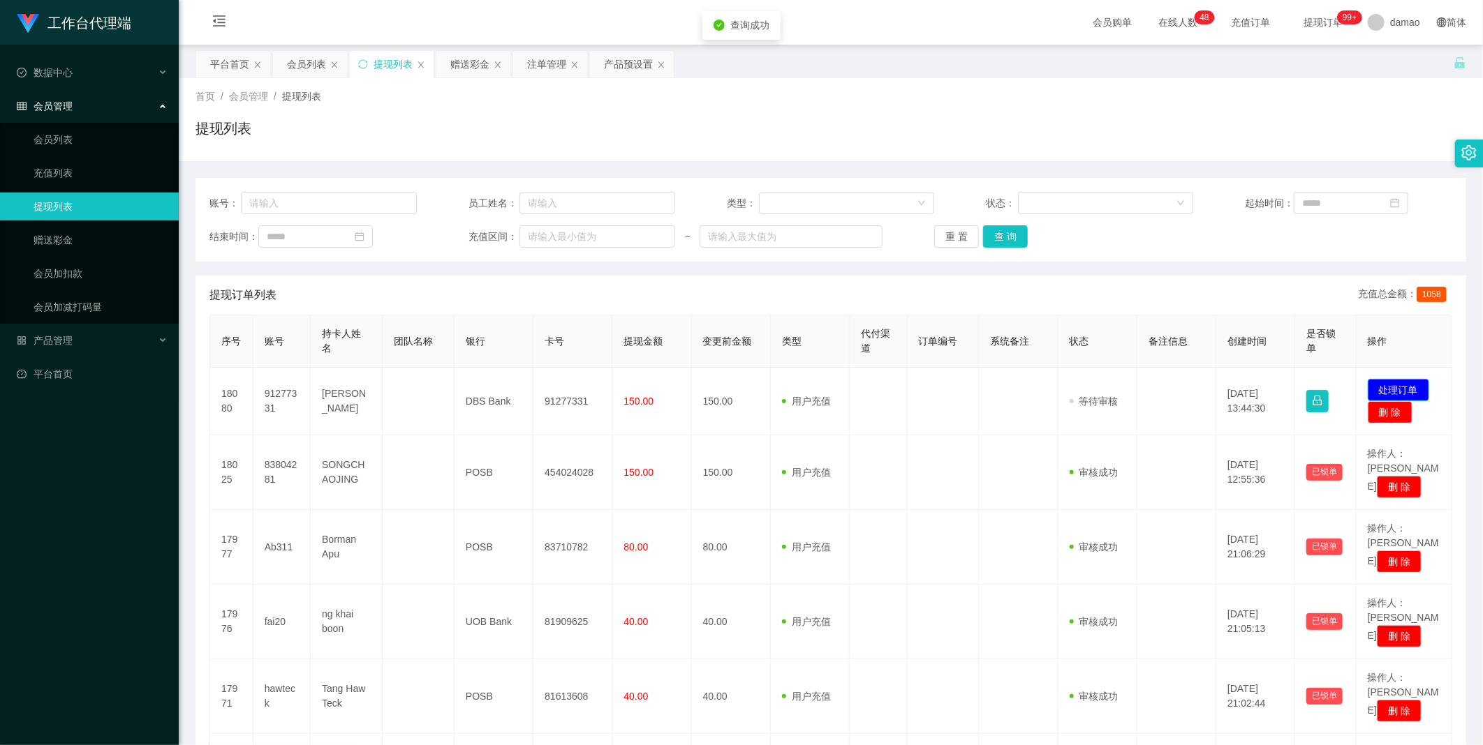
drag, startPoint x: 1398, startPoint y: 381, endPoint x: 1342, endPoint y: 371, distance: 56.8
click at [475, 376] on button "处理订单" at bounding box center [1397, 390] width 61 height 22
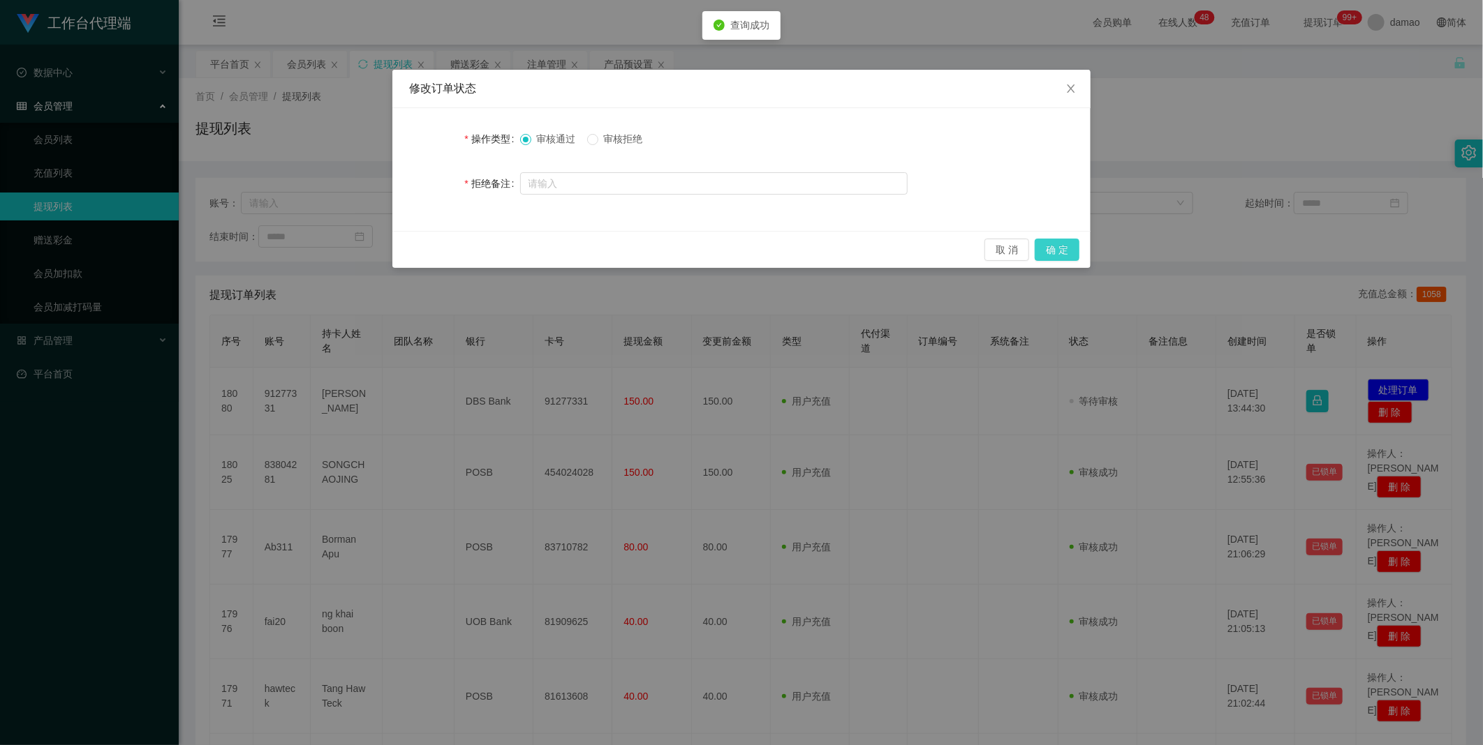
click at [475, 242] on button "确 定" at bounding box center [1056, 250] width 45 height 22
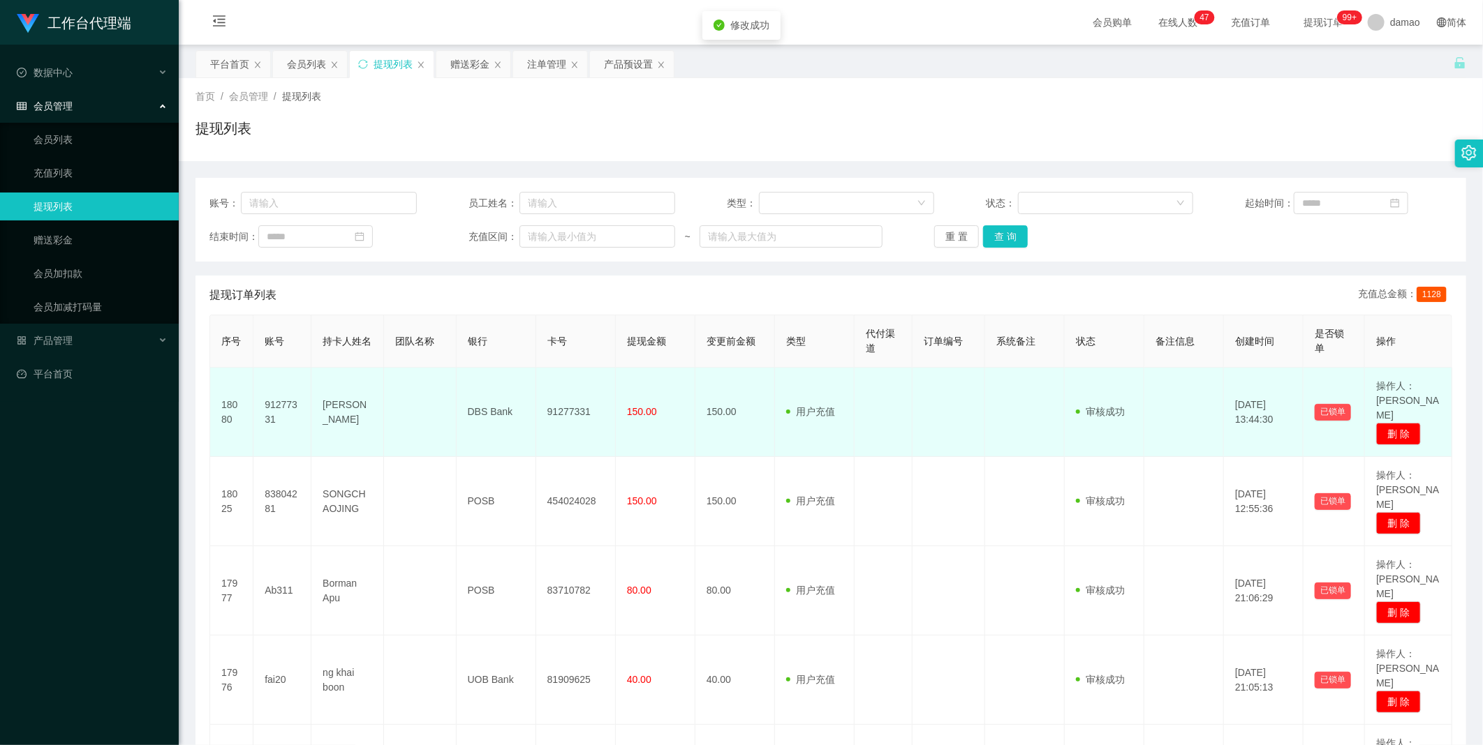
click at [475, 376] on td "91277331" at bounding box center [576, 412] width 80 height 89
copy td "91277331"
